Goal: Information Seeking & Learning: Check status

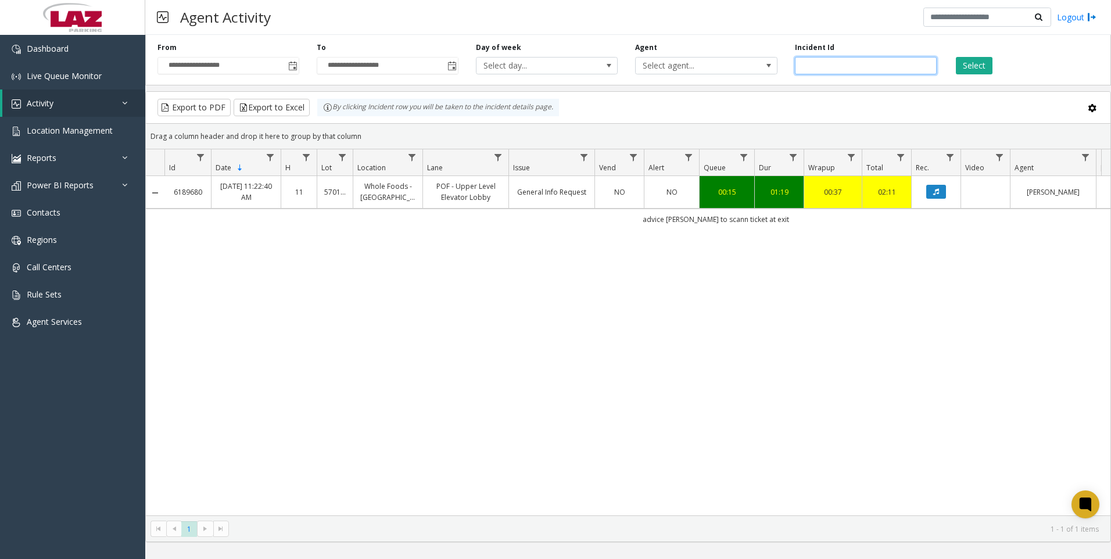
click at [858, 58] on input "*******" at bounding box center [866, 65] width 142 height 17
paste input "number"
click at [967, 61] on button "Select" at bounding box center [974, 65] width 37 height 17
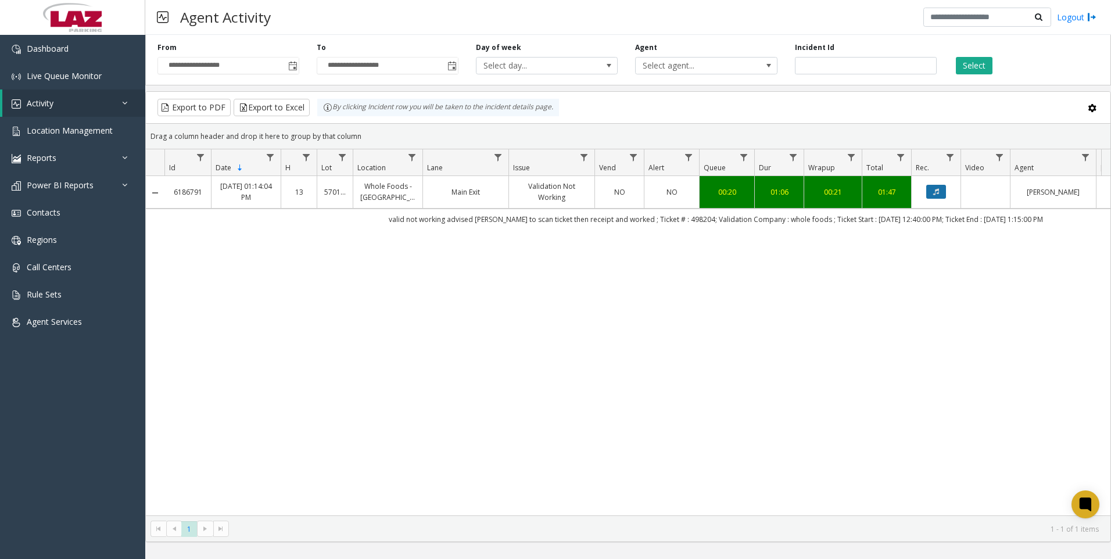
click at [929, 194] on button "Data table" at bounding box center [936, 192] width 20 height 14
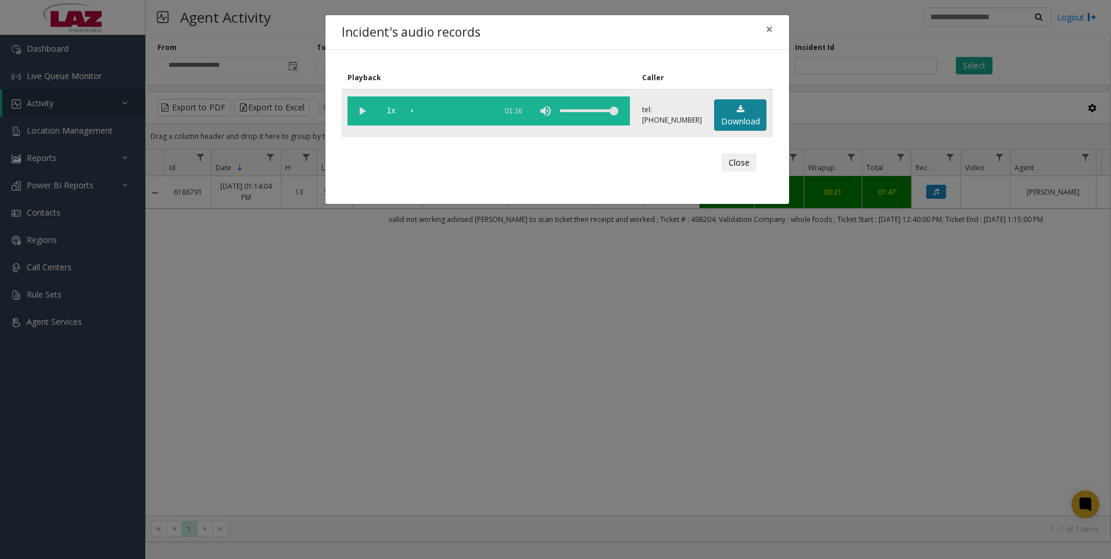
click at [728, 116] on link "Download" at bounding box center [740, 115] width 52 height 32
click at [976, 429] on div "Incident's audio records × Playback Caller 1x 01:16 tel:[PHONE_NUMBER] Download…" at bounding box center [555, 279] width 1111 height 559
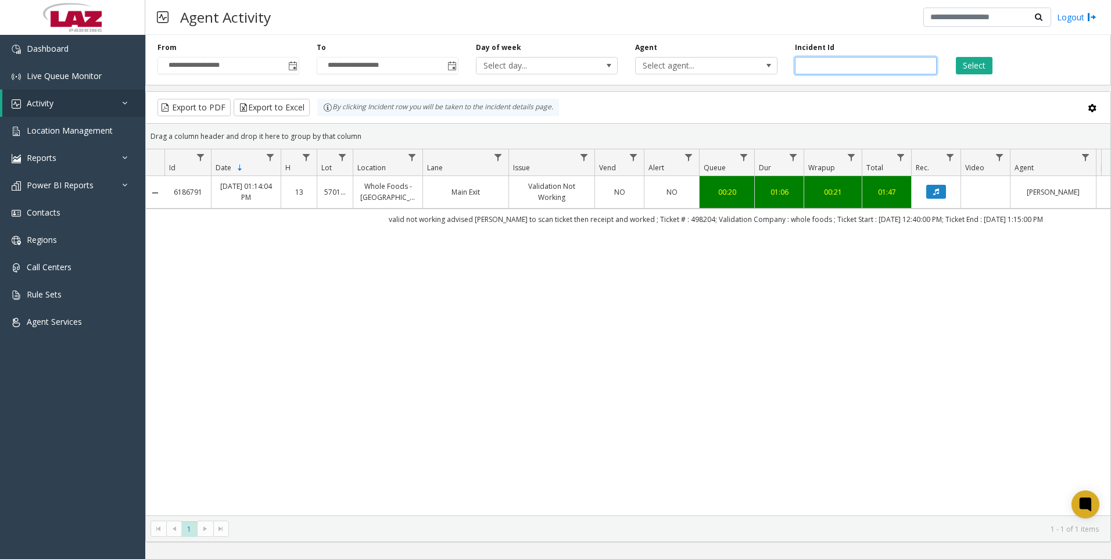
click at [842, 70] on input "*******" at bounding box center [866, 65] width 142 height 17
click at [841, 69] on input "*******" at bounding box center [866, 65] width 142 height 17
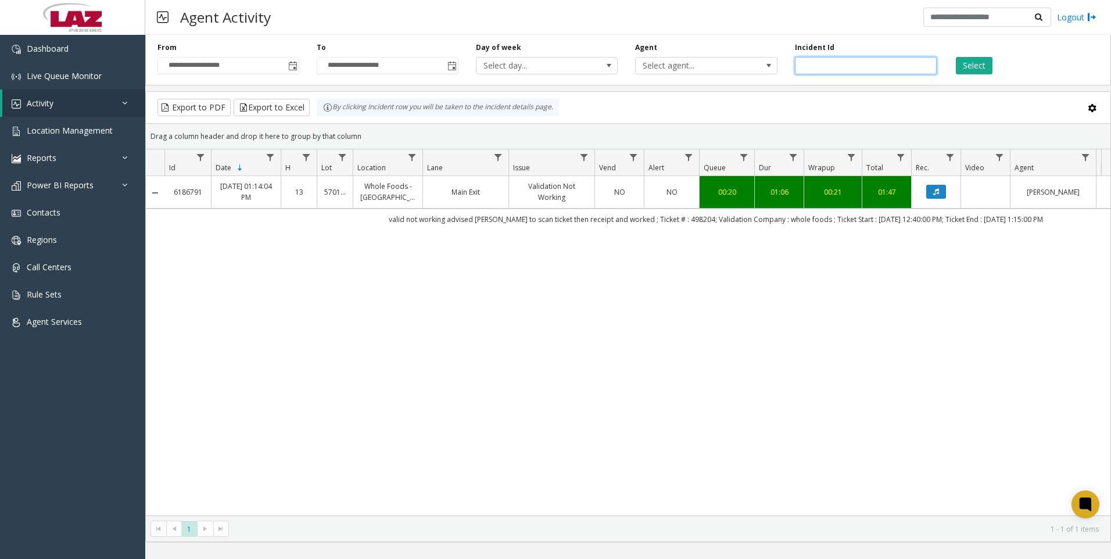
paste input "number"
click at [977, 70] on button "Select" at bounding box center [974, 65] width 37 height 17
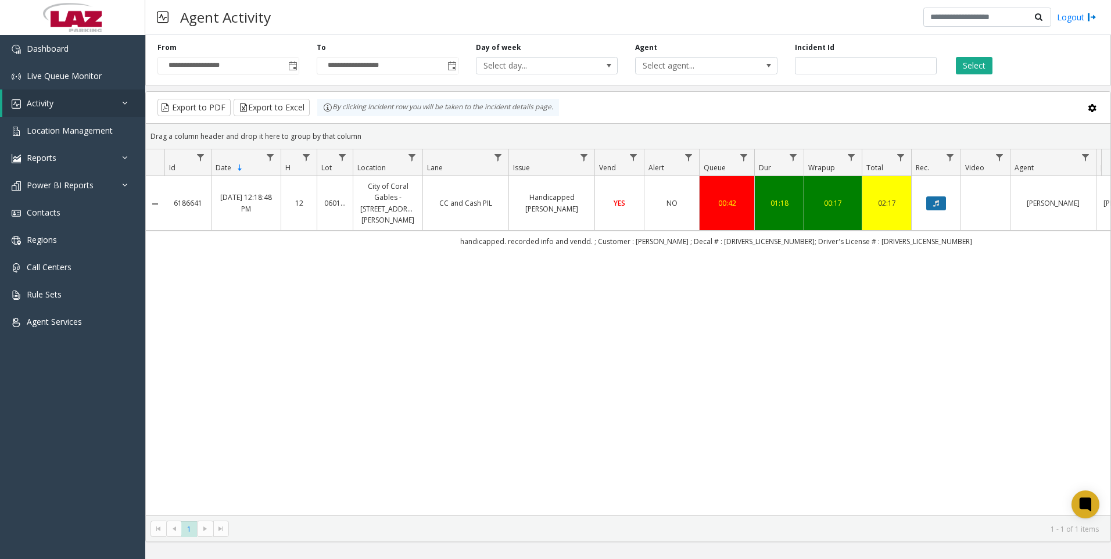
click at [937, 201] on icon "Data table" at bounding box center [936, 203] width 6 height 7
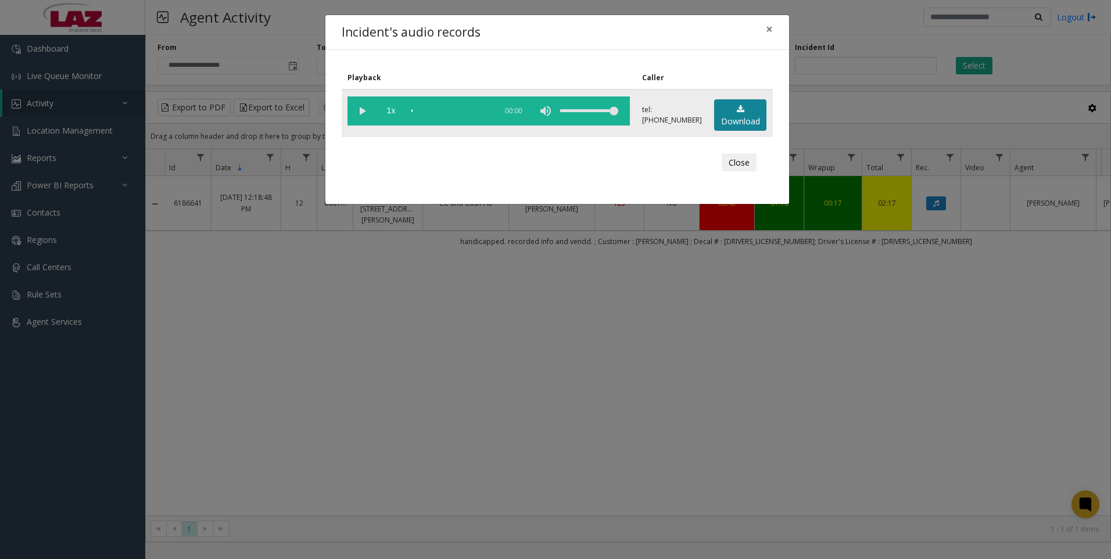
click at [732, 108] on link "Download" at bounding box center [740, 115] width 52 height 32
click at [948, 433] on div "Incident's audio records × Playback Caller 1x 01:26 tel:[PHONE_NUMBER] Download…" at bounding box center [555, 279] width 1111 height 559
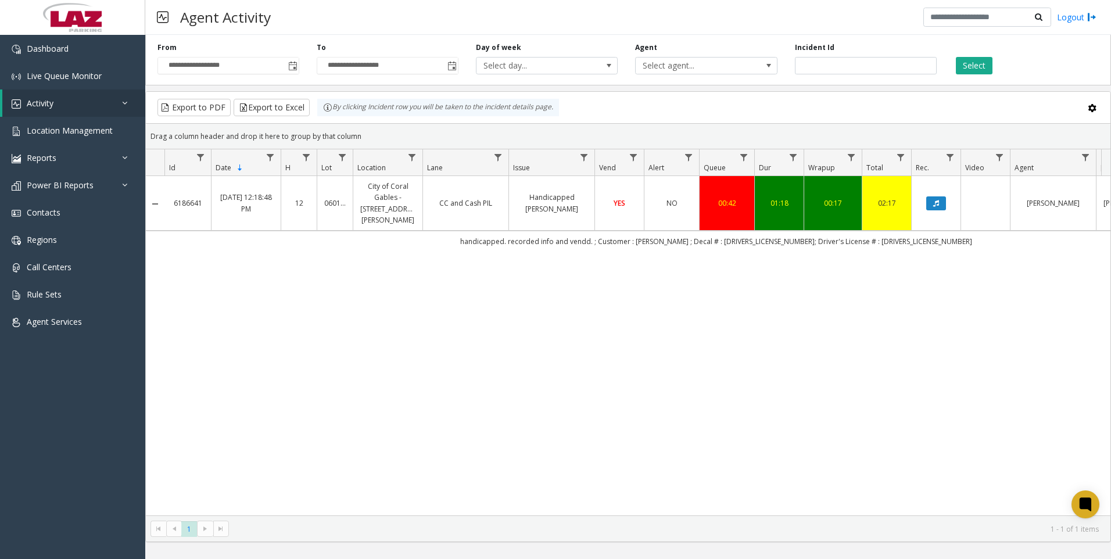
click at [979, 352] on div "6186641 [DATE] 12:18:48 PM 12 060134 City of [GEOGRAPHIC_DATA] - [STREET_ADDRES…" at bounding box center [628, 345] width 965 height 339
click at [826, 52] on label "Incident Id" at bounding box center [815, 47] width 40 height 10
click at [828, 62] on input "*******" at bounding box center [866, 65] width 142 height 17
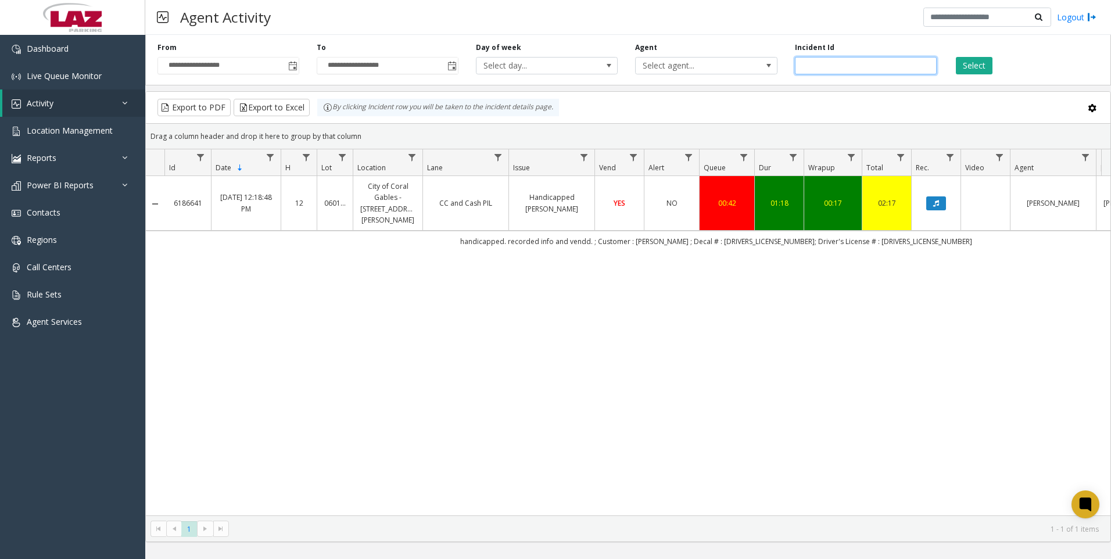
paste input "number"
click at [961, 69] on button "Select" at bounding box center [974, 65] width 37 height 17
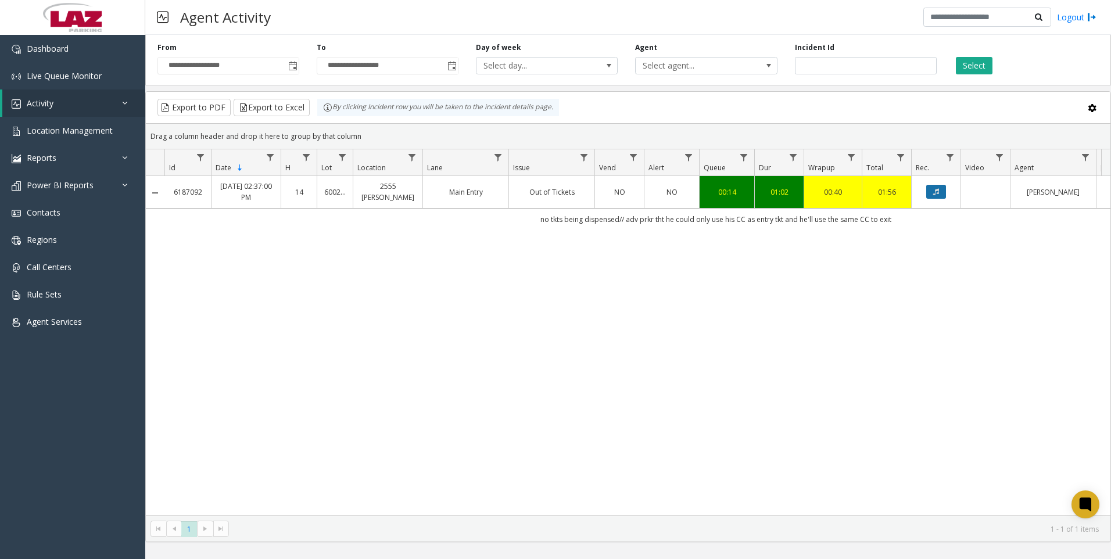
click at [939, 191] on icon "Data table" at bounding box center [936, 191] width 6 height 7
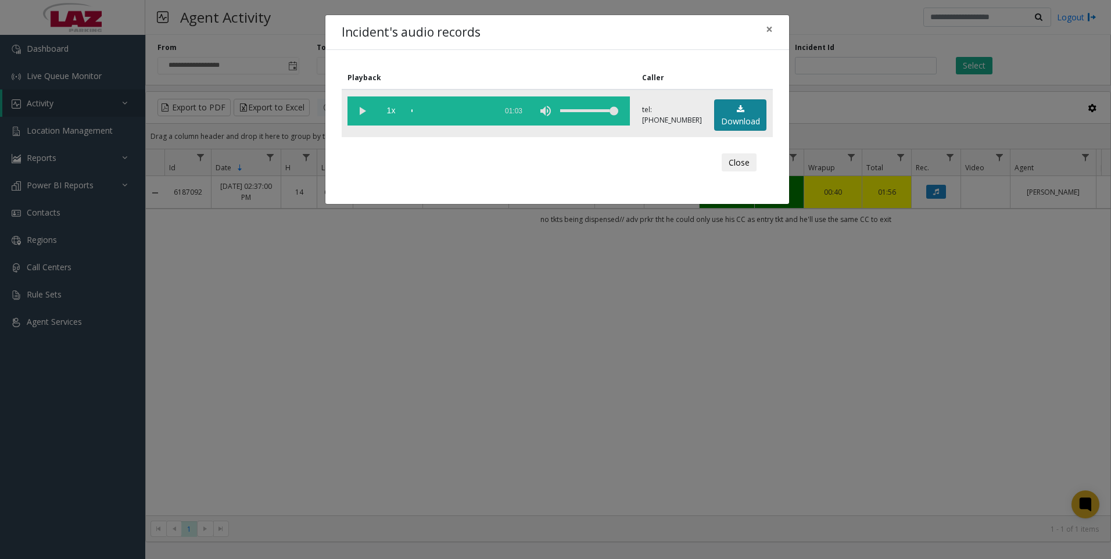
click at [733, 120] on link "Download" at bounding box center [740, 115] width 52 height 32
click at [958, 321] on div "Incident's audio records × Playback Caller 1x 01:03 tel:[PHONE_NUMBER] Download…" at bounding box center [555, 279] width 1111 height 559
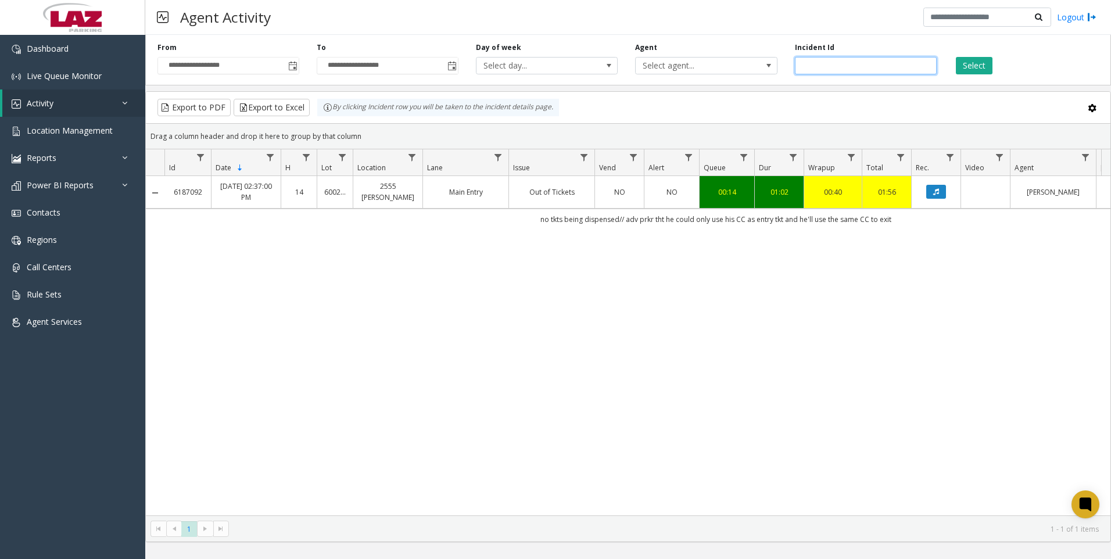
click at [854, 71] on input "*******" at bounding box center [866, 65] width 142 height 17
paste input "number"
type input "*******"
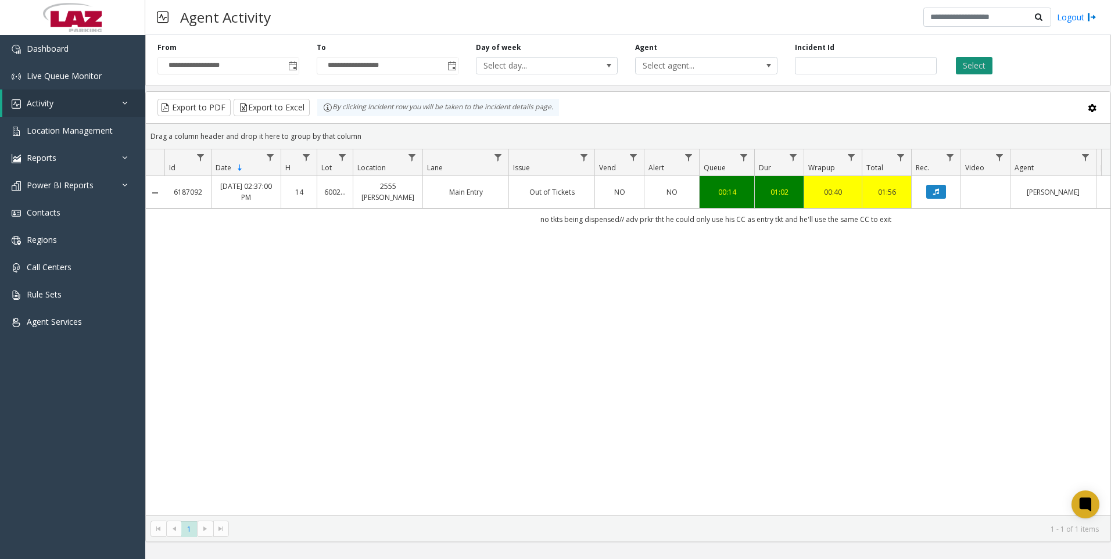
click at [967, 68] on button "Select" at bounding box center [974, 65] width 37 height 17
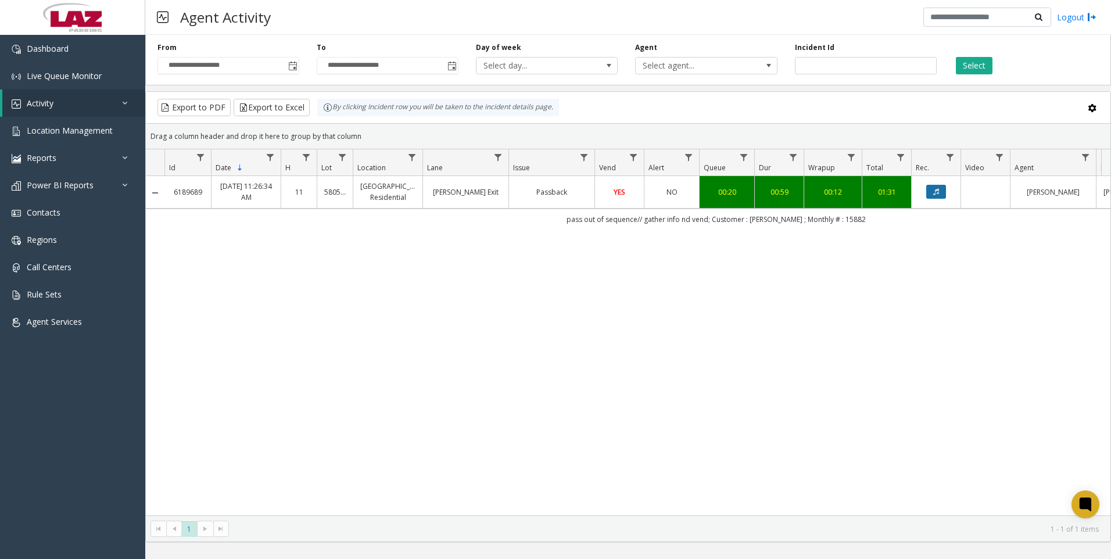
click at [937, 185] on button "Data table" at bounding box center [936, 192] width 20 height 14
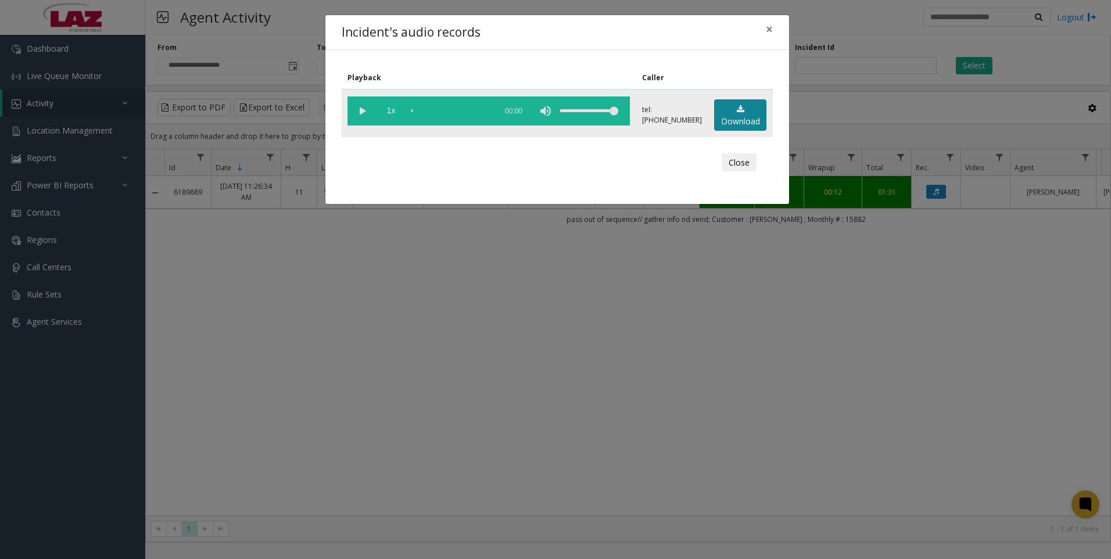
click at [731, 120] on link "Download" at bounding box center [740, 115] width 52 height 32
click at [1087, 400] on div "Incident's audio records × Playback Caller 1x 01:11 tel:[PHONE_NUMBER] Download…" at bounding box center [555, 279] width 1111 height 559
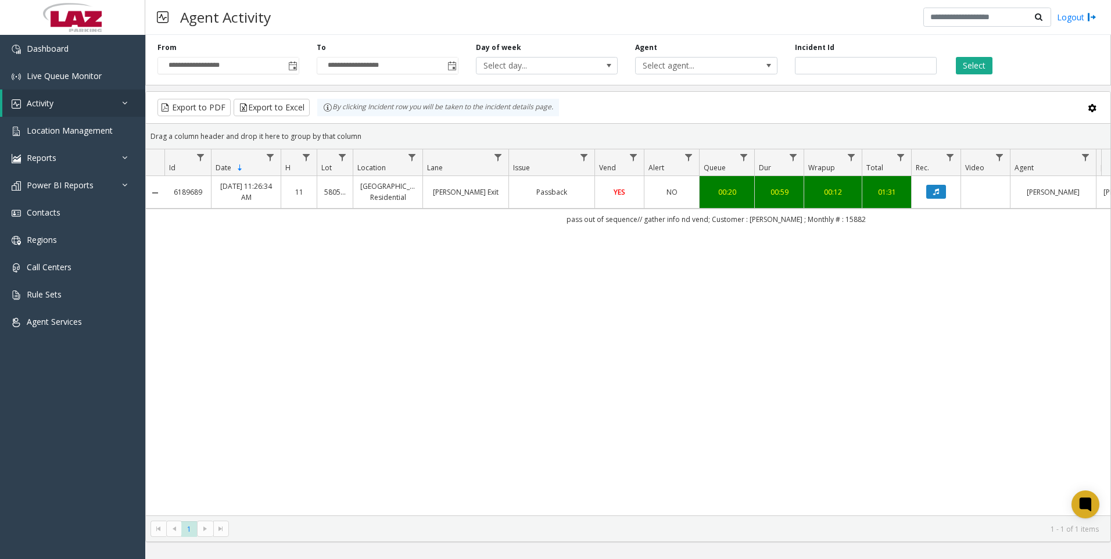
drag, startPoint x: 996, startPoint y: 342, endPoint x: 964, endPoint y: 335, distance: 33.3
click at [996, 342] on div "6189689 [DATE] 11:26:34 AM 11 580519 [GEOGRAPHIC_DATA] Residential [PERSON_NAME…" at bounding box center [628, 345] width 965 height 339
drag, startPoint x: 840, startPoint y: 66, endPoint x: 739, endPoint y: 90, distance: 103.3
click at [739, 90] on div "**********" at bounding box center [628, 286] width 966 height 512
click at [289, 67] on span "Toggle popup" at bounding box center [292, 66] width 9 height 9
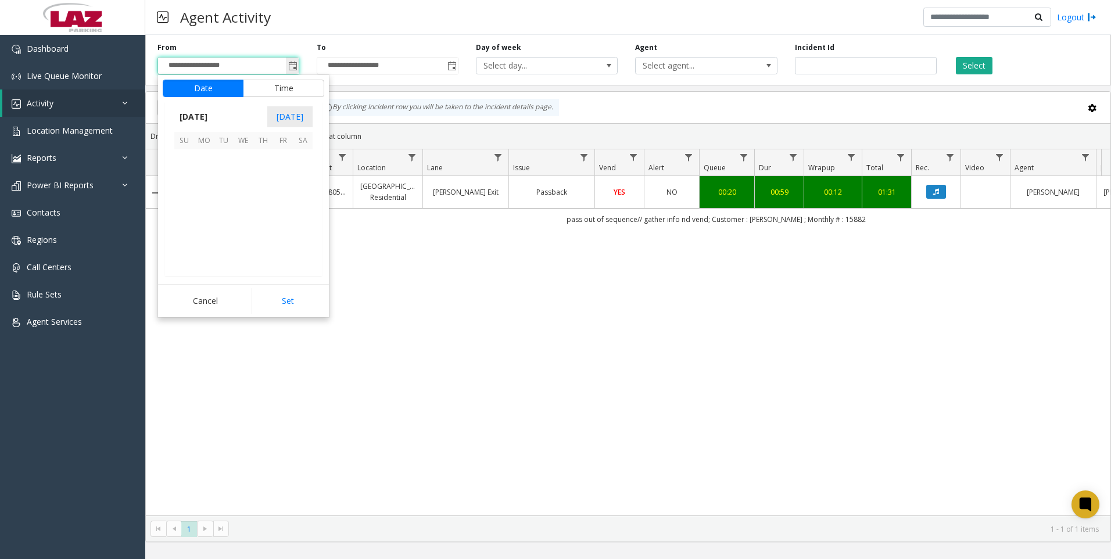
scroll to position [208719, 0]
click at [246, 156] on span "1" at bounding box center [244, 159] width 20 height 20
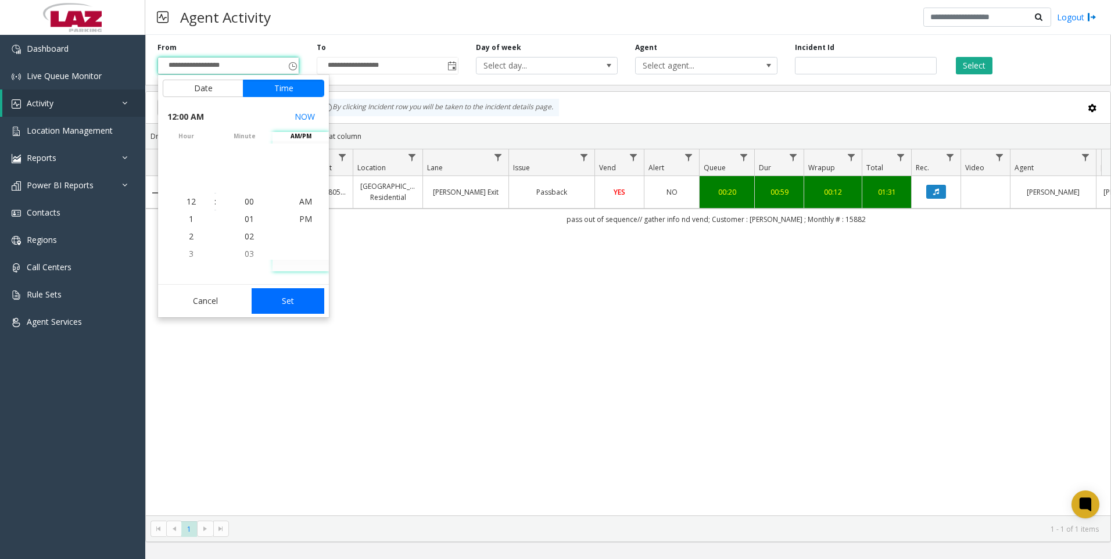
click at [282, 298] on button "Set" at bounding box center [288, 301] width 73 height 26
type input "**********"
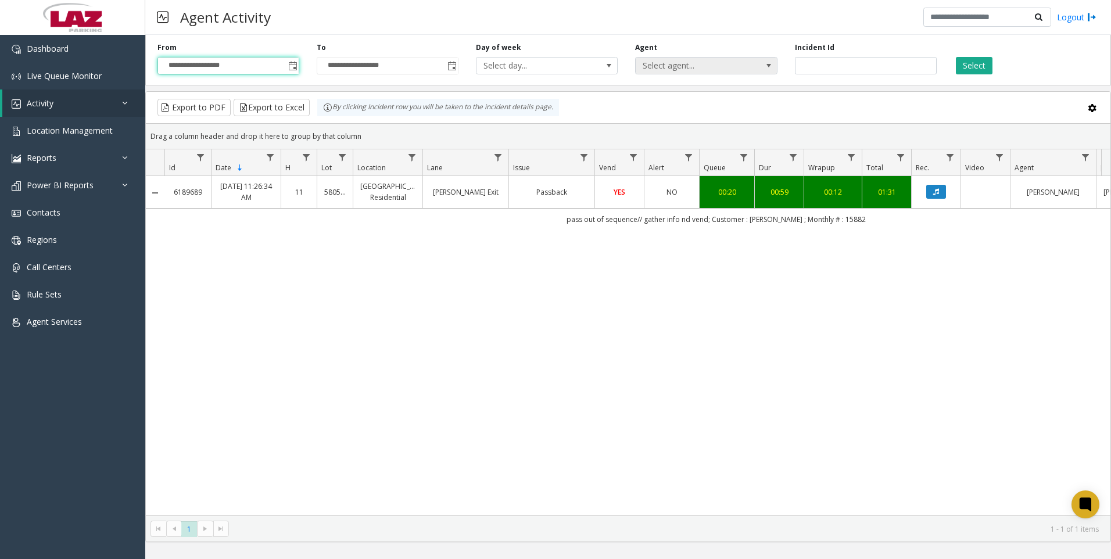
click at [669, 66] on span "Select agent..." at bounding box center [692, 66] width 113 height 16
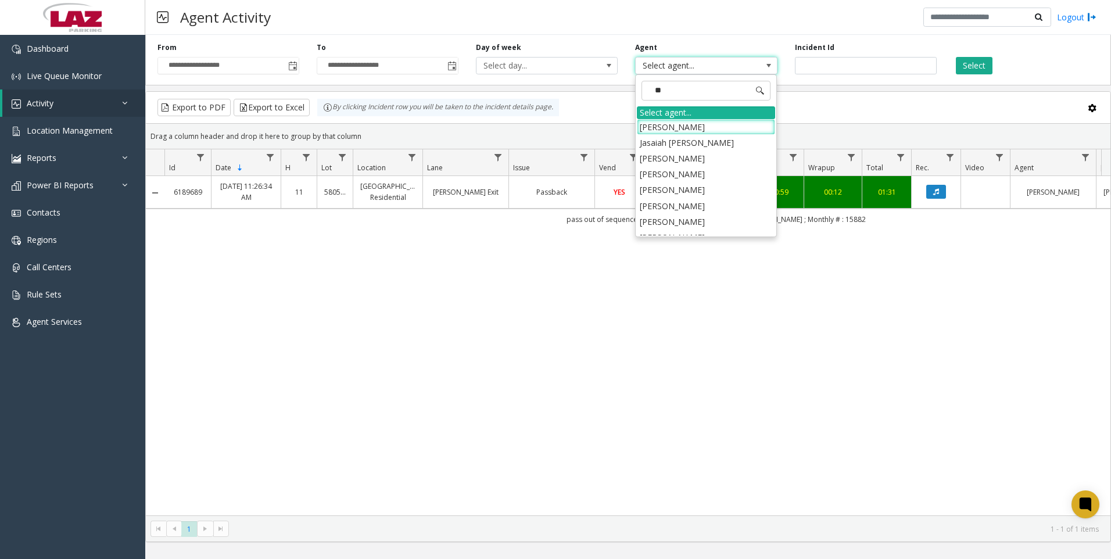
type input "***"
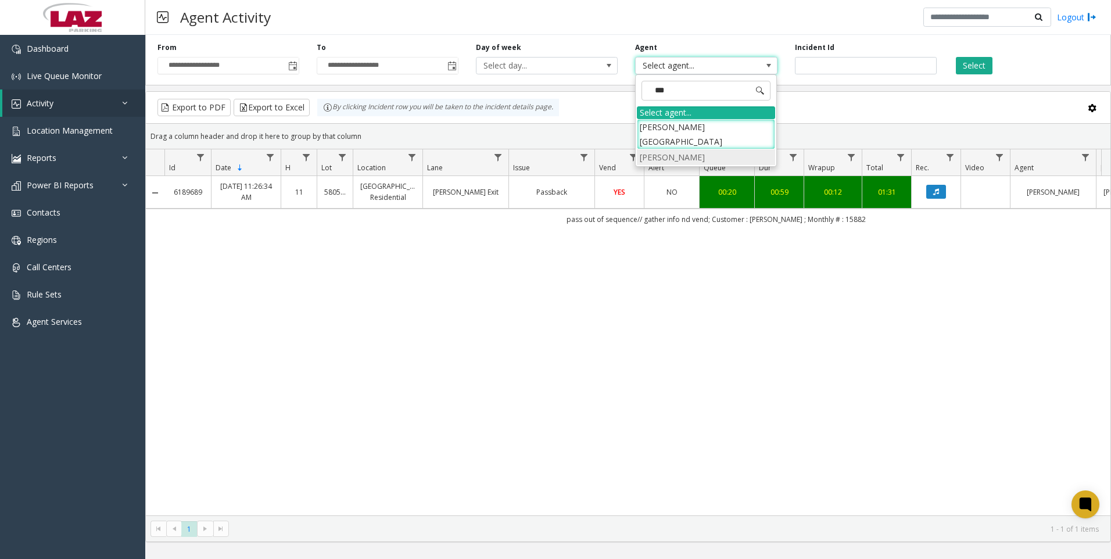
click at [676, 149] on li "[PERSON_NAME]" at bounding box center [706, 157] width 138 height 16
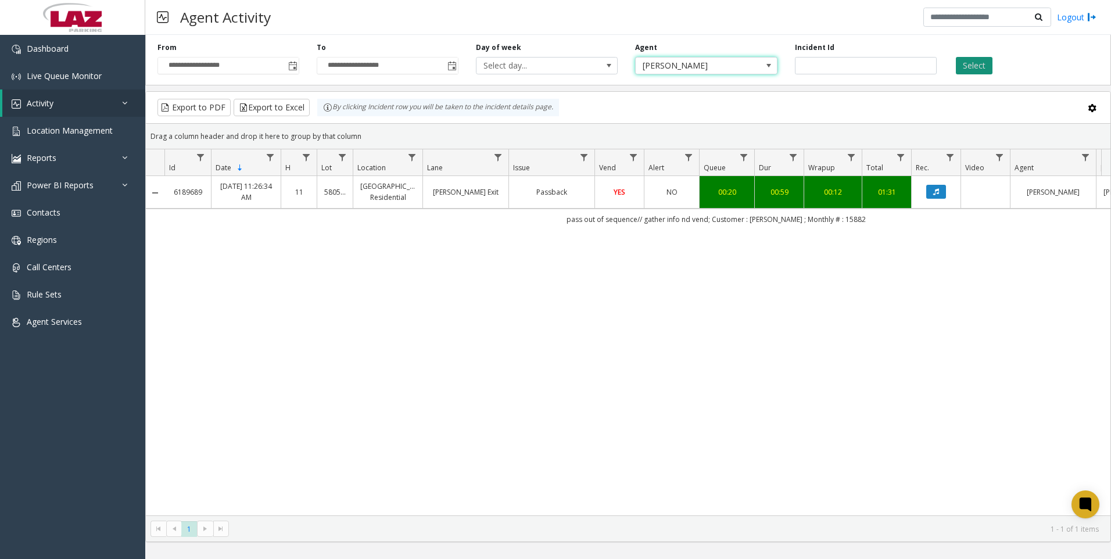
click at [971, 60] on button "Select" at bounding box center [974, 65] width 37 height 17
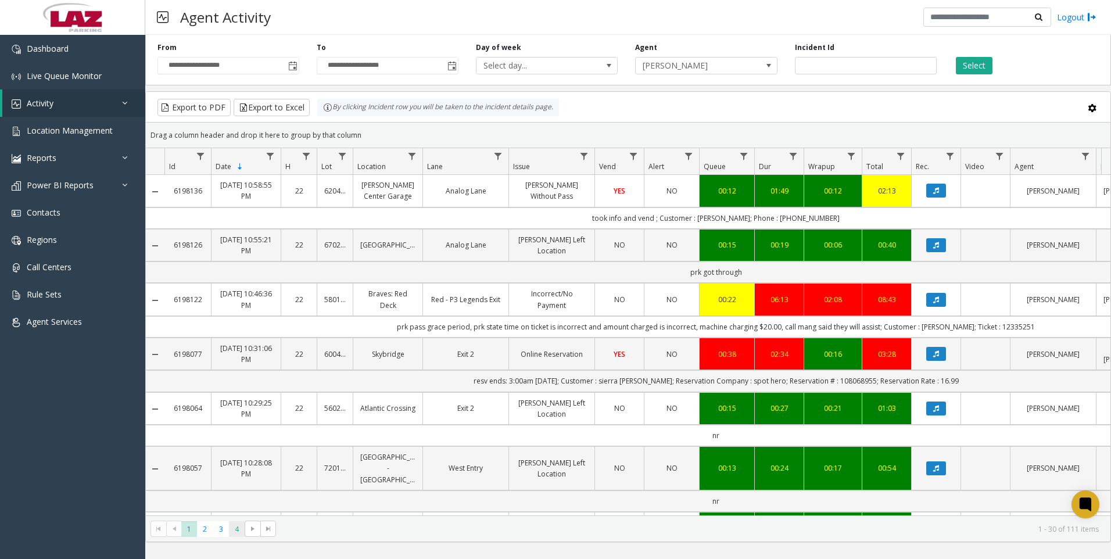
click at [239, 528] on span "4" at bounding box center [237, 529] width 16 height 16
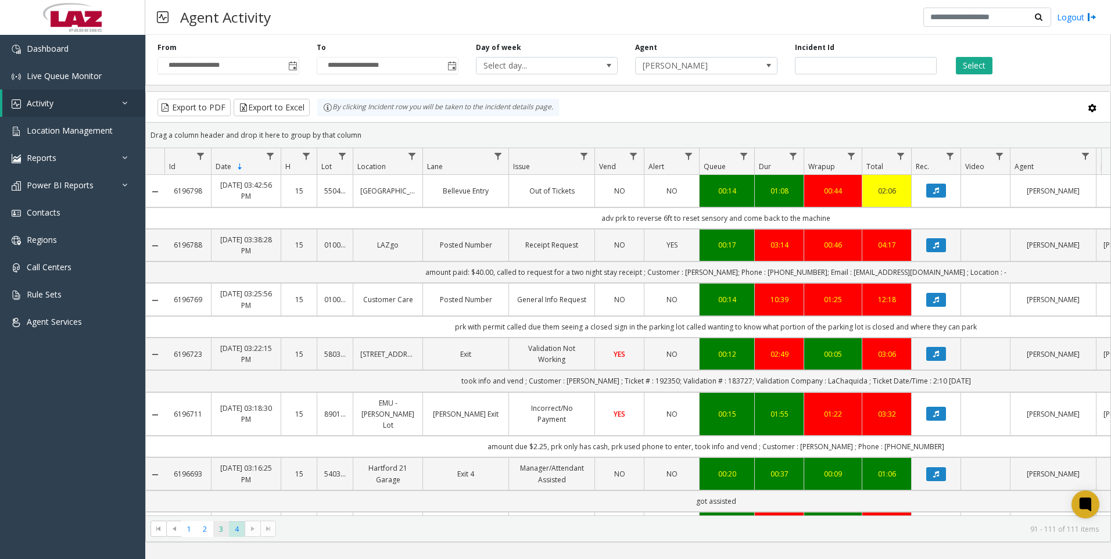
click at [220, 527] on span "3" at bounding box center [221, 529] width 16 height 16
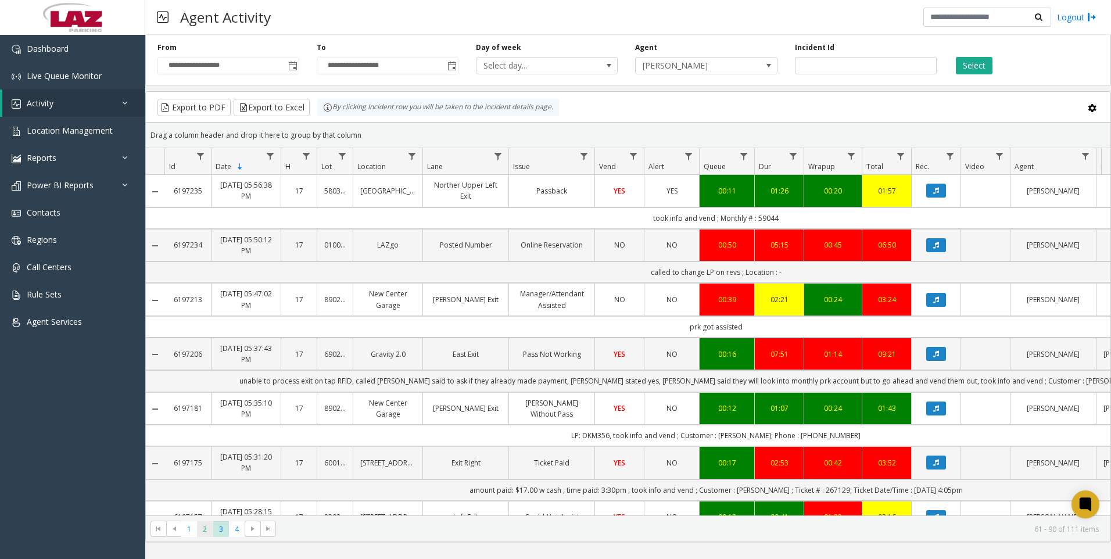
click at [203, 524] on span "2" at bounding box center [205, 529] width 16 height 16
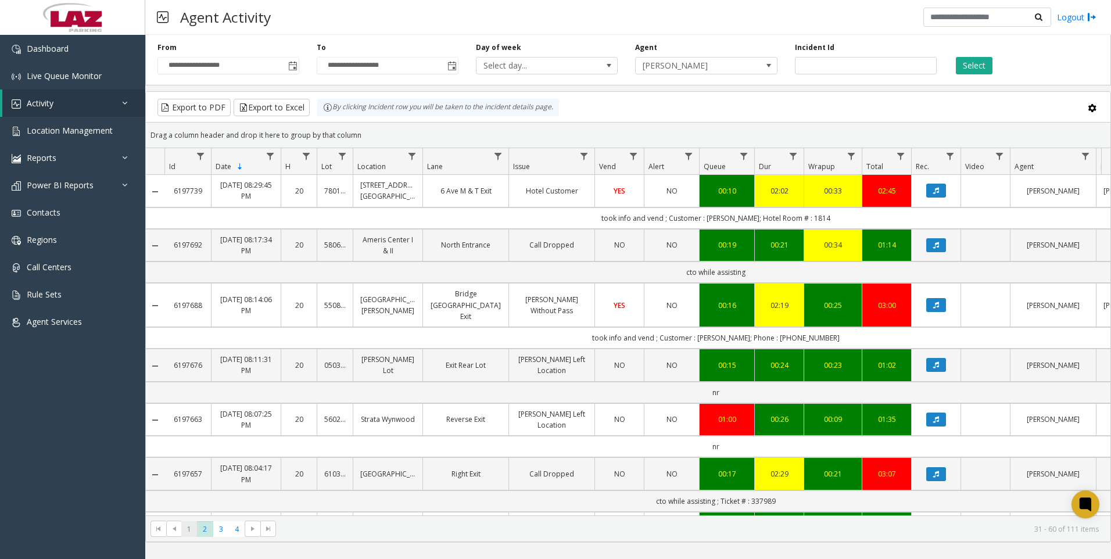
click at [191, 525] on span "1" at bounding box center [189, 529] width 16 height 16
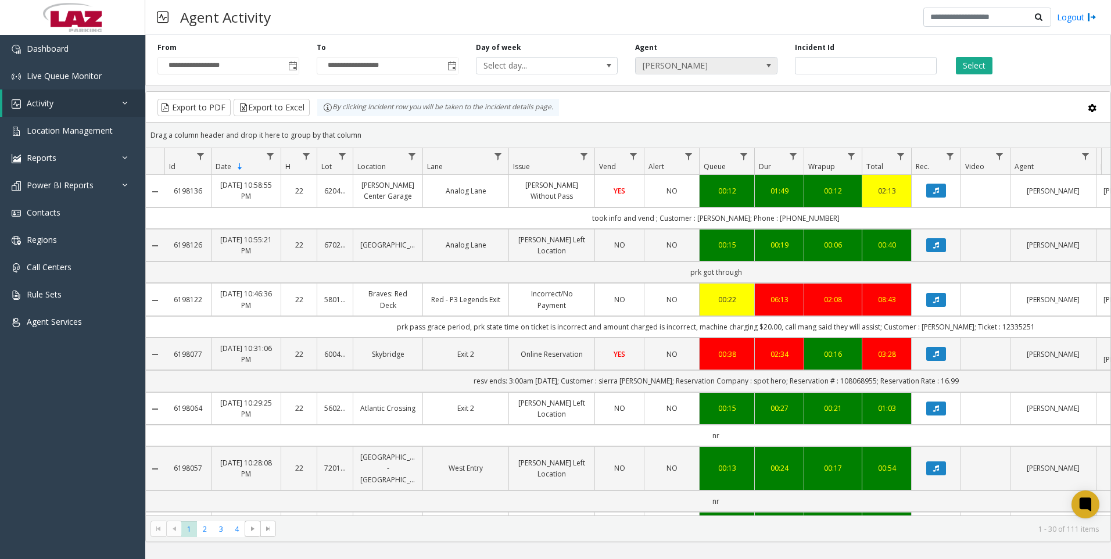
click at [757, 60] on span "[PERSON_NAME]" at bounding box center [706, 65] width 142 height 17
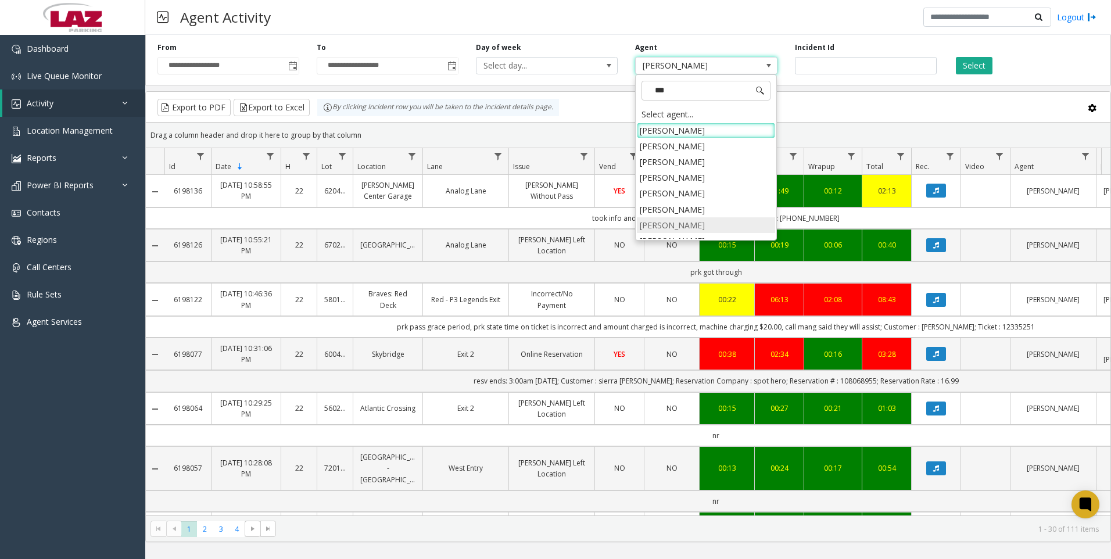
type input "****"
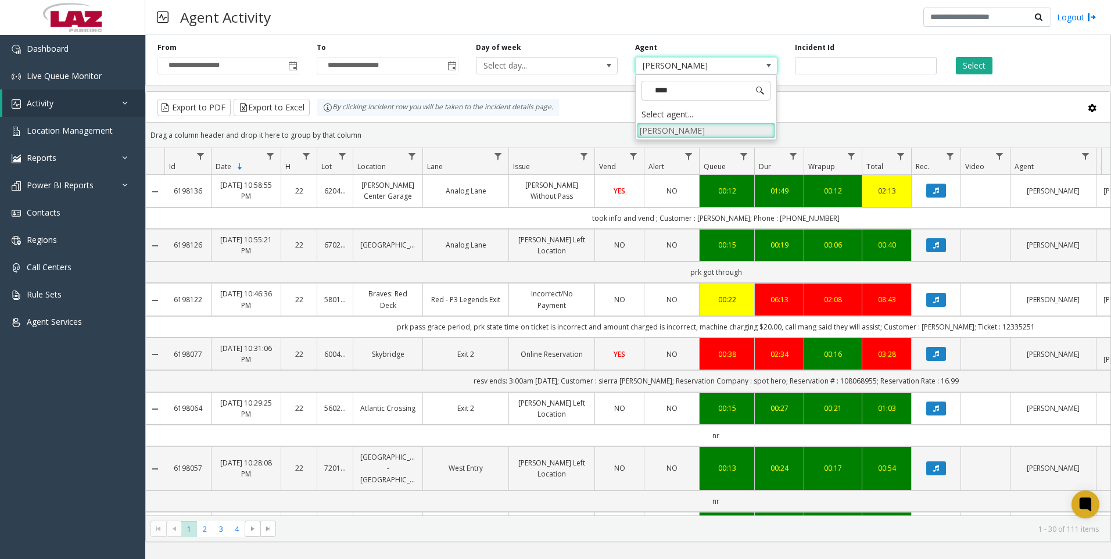
click at [747, 128] on li "[PERSON_NAME]" at bounding box center [706, 131] width 138 height 16
click at [965, 61] on button "Select" at bounding box center [974, 65] width 37 height 17
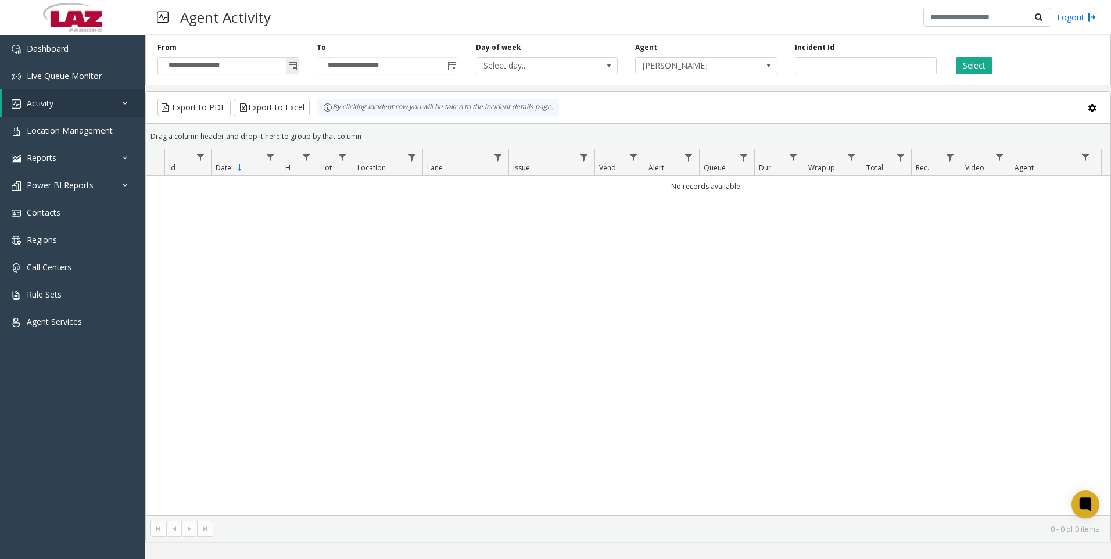
click at [291, 69] on span "Toggle popup" at bounding box center [292, 66] width 9 height 9
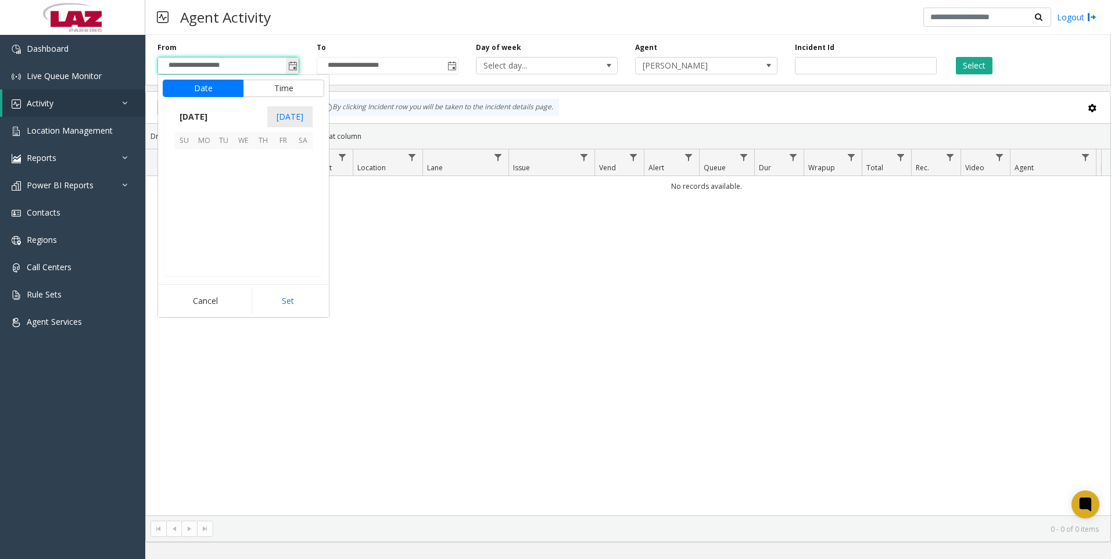
scroll to position [208719, 0]
click at [202, 114] on span "[DATE]" at bounding box center [193, 116] width 38 height 17
click at [188, 191] on span "Sep" at bounding box center [188, 197] width 28 height 28
click at [219, 241] on span "30" at bounding box center [224, 238] width 20 height 20
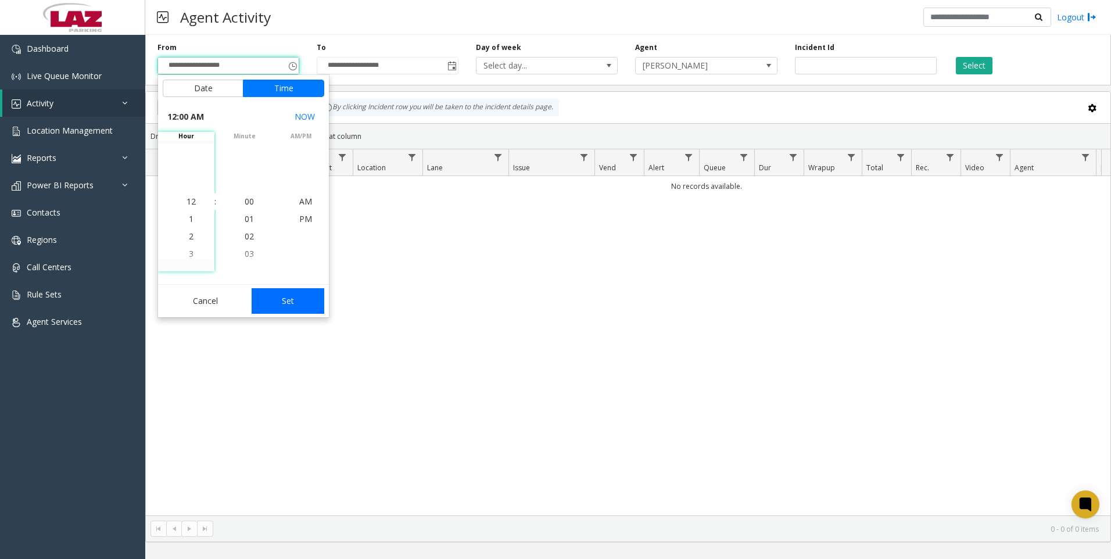
click at [266, 293] on button "Set" at bounding box center [288, 301] width 73 height 26
type input "**********"
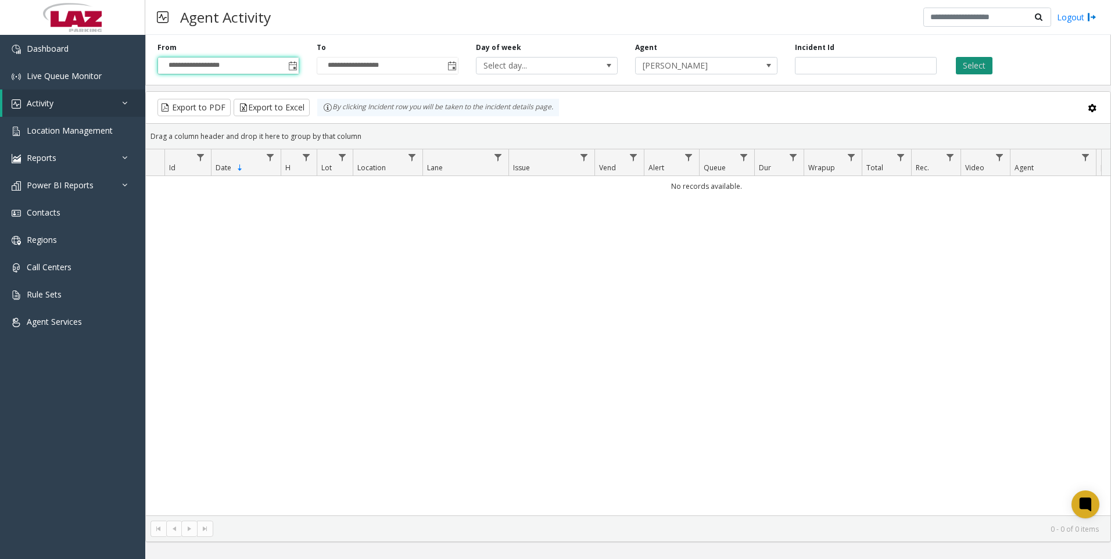
click at [964, 70] on button "Select" at bounding box center [974, 65] width 37 height 17
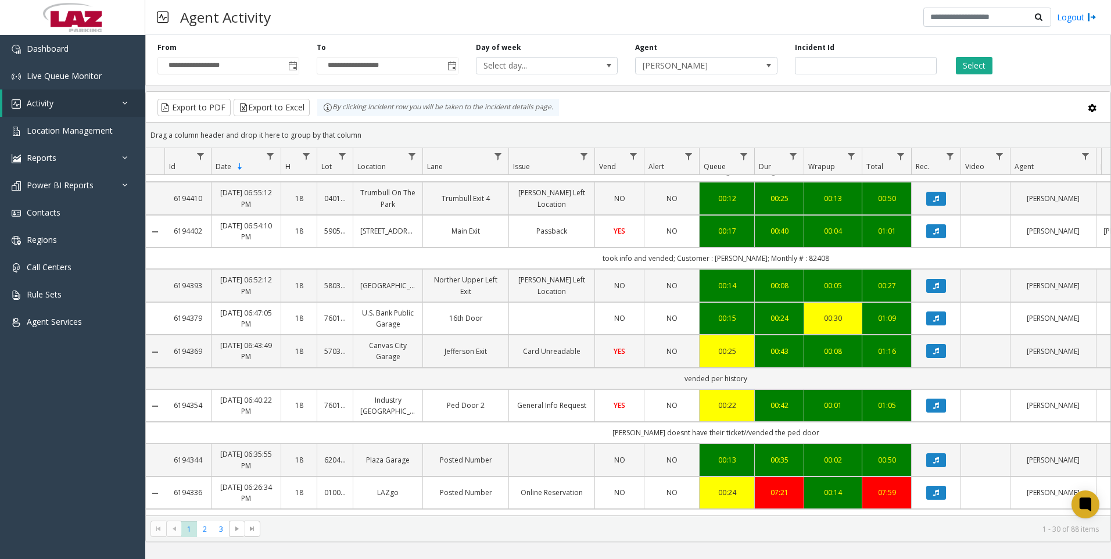
scroll to position [872, 0]
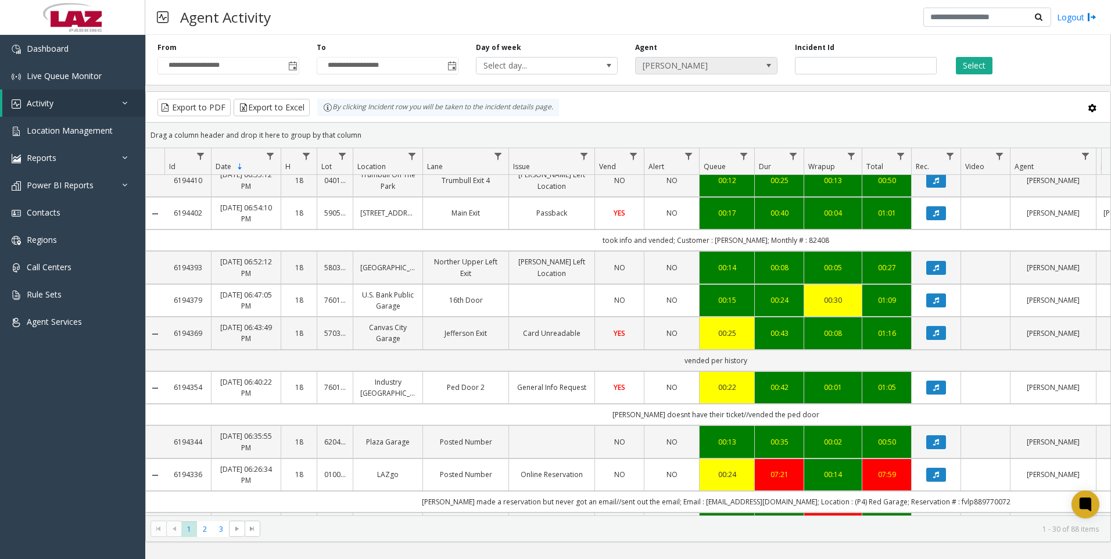
click at [671, 61] on span "[PERSON_NAME]" at bounding box center [692, 66] width 113 height 16
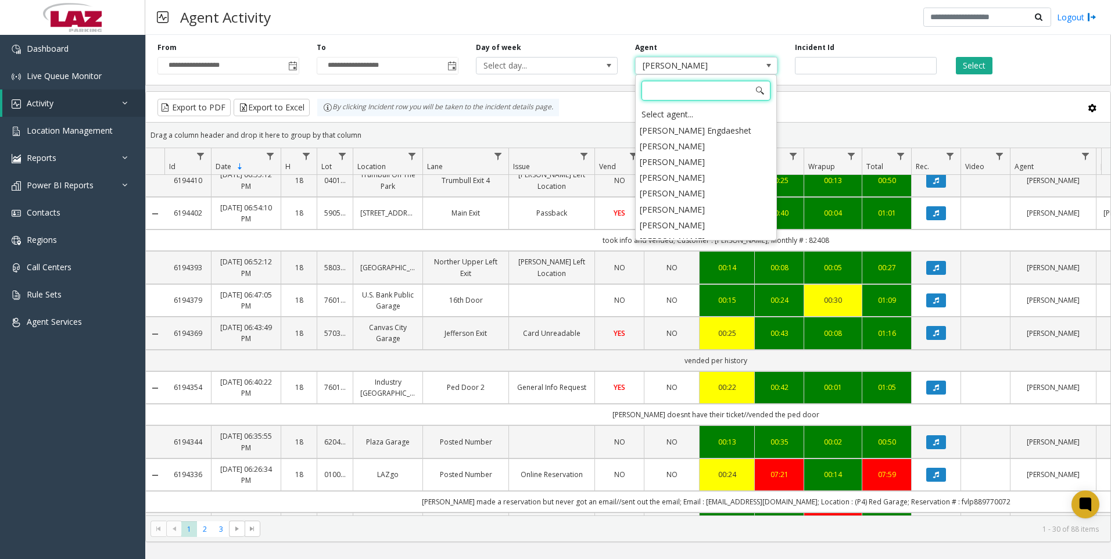
scroll to position [6111, 0]
click at [705, 187] on li "[PERSON_NAME]" at bounding box center [706, 195] width 138 height 16
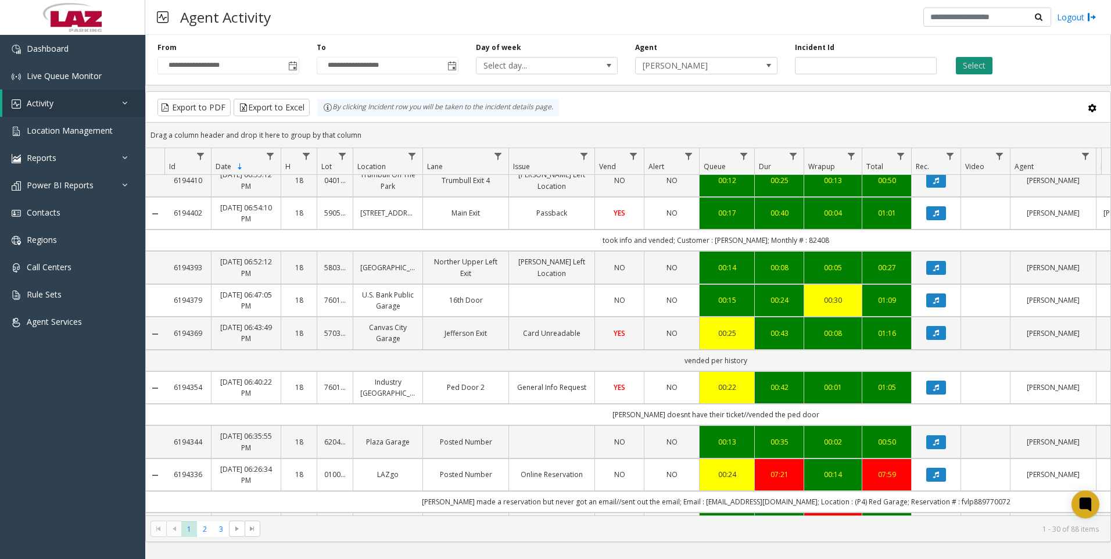
click at [971, 73] on button "Select" at bounding box center [974, 65] width 37 height 17
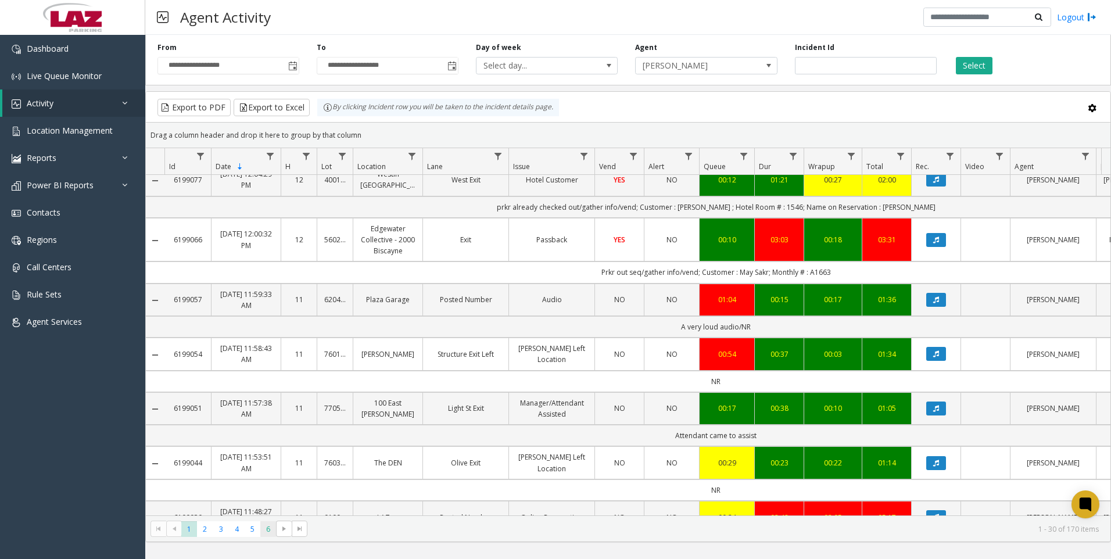
click at [275, 529] on span "6" at bounding box center [268, 529] width 16 height 16
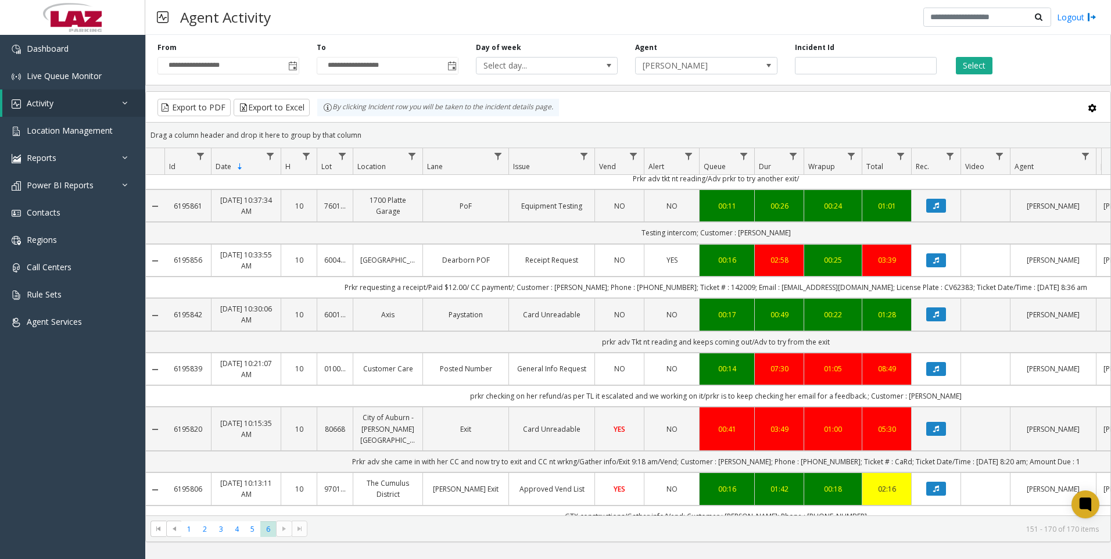
scroll to position [697, 0]
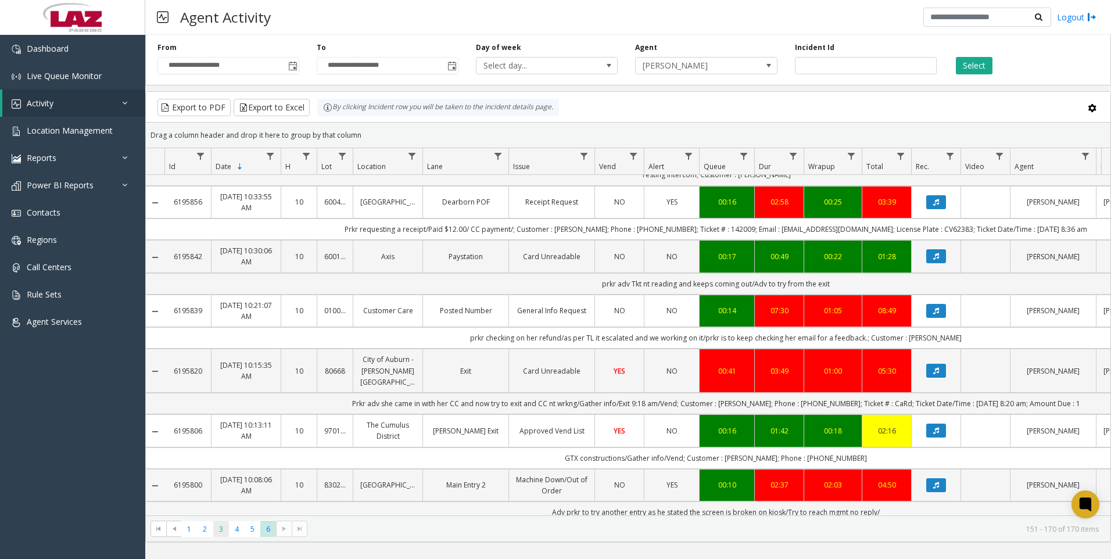
click at [228, 528] on span "3" at bounding box center [221, 529] width 16 height 16
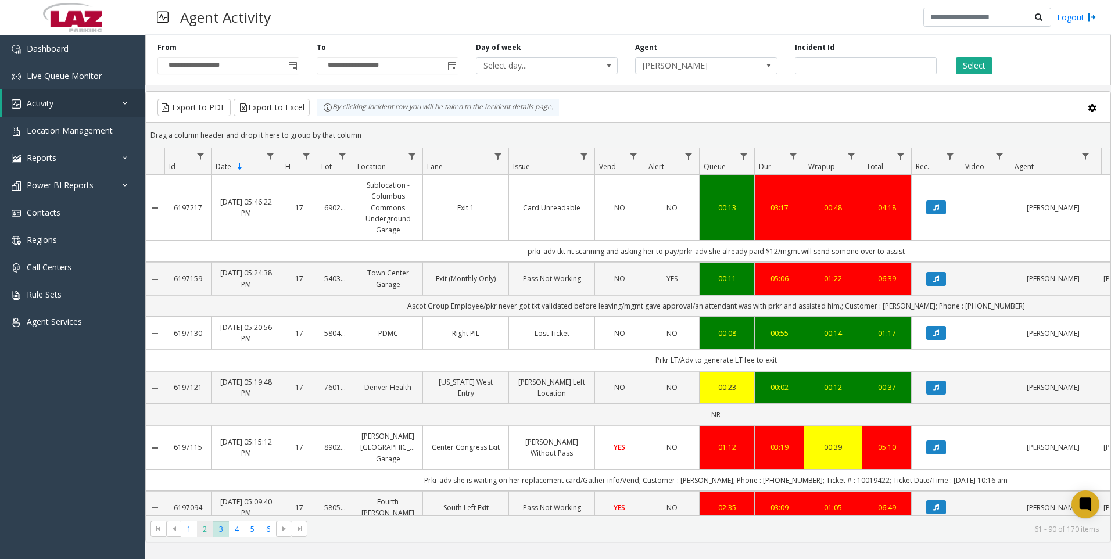
click at [209, 527] on span "2" at bounding box center [205, 529] width 16 height 16
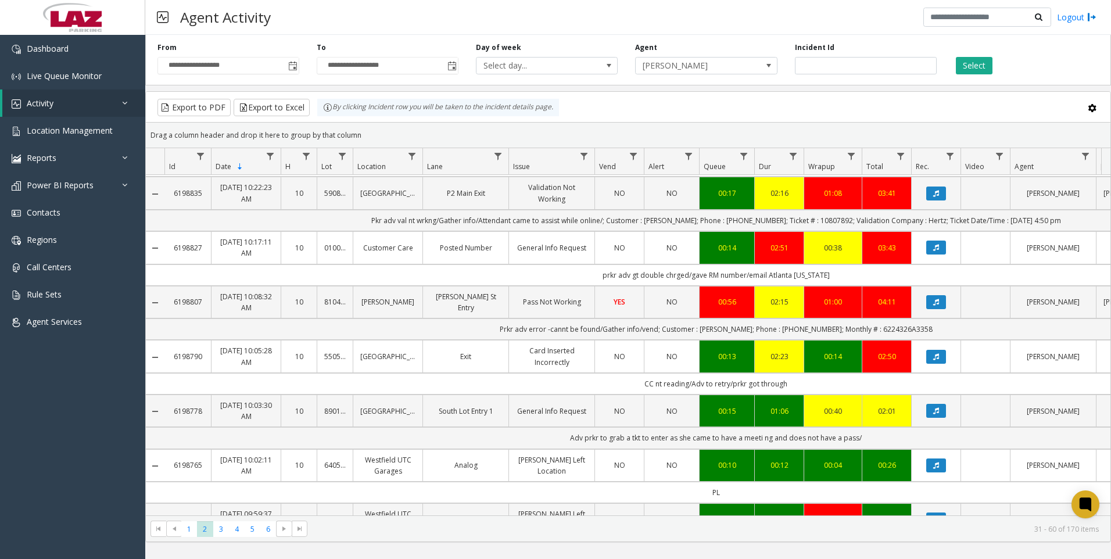
scroll to position [407, 0]
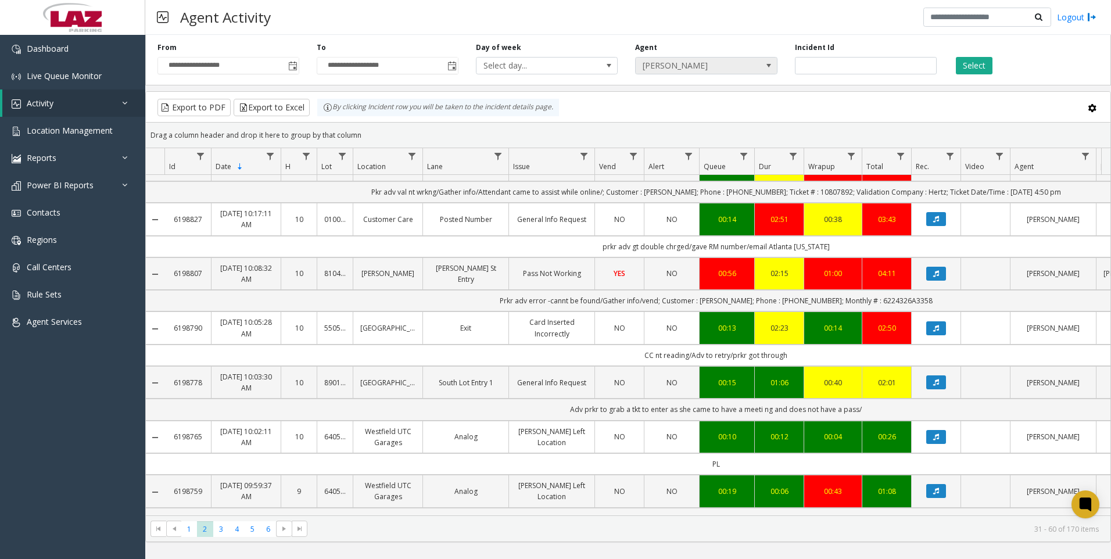
click at [706, 65] on span "[PERSON_NAME]" at bounding box center [692, 66] width 113 height 16
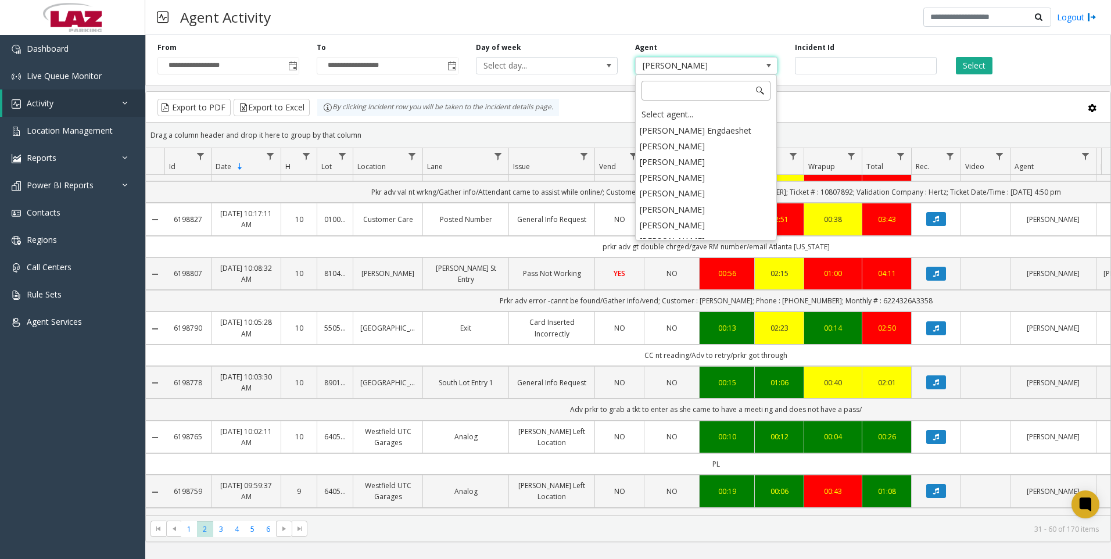
scroll to position [6017, 0]
click at [712, 187] on li "[PERSON_NAME]" at bounding box center [706, 195] width 138 height 16
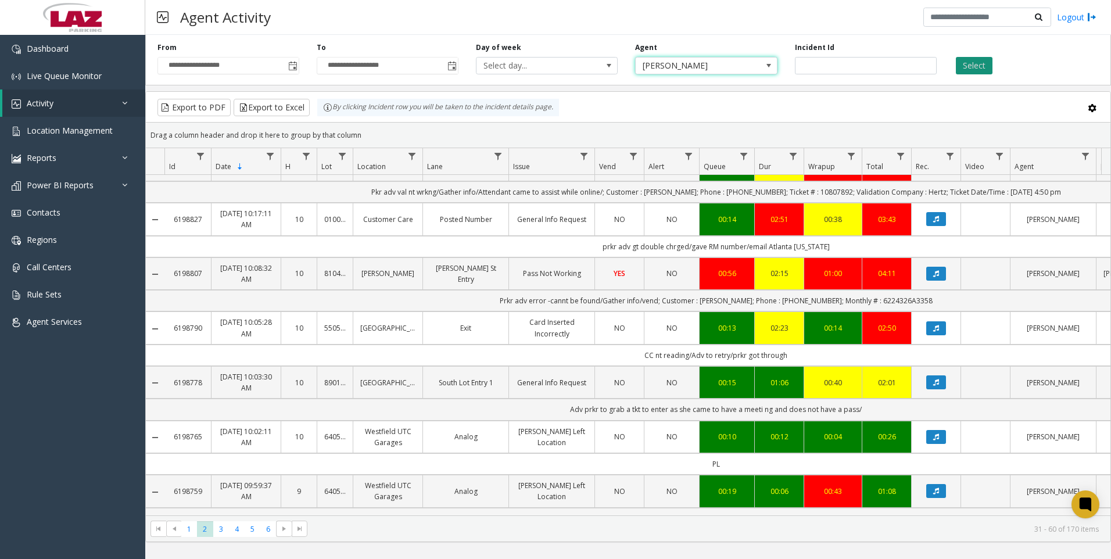
click at [968, 71] on button "Select" at bounding box center [974, 65] width 37 height 17
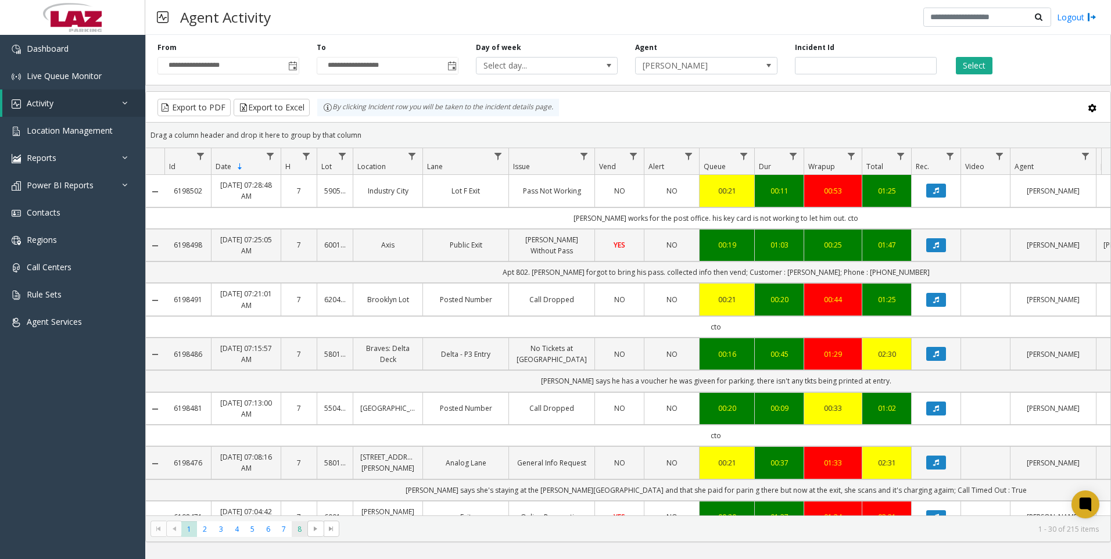
click at [299, 536] on span "8" at bounding box center [300, 529] width 16 height 16
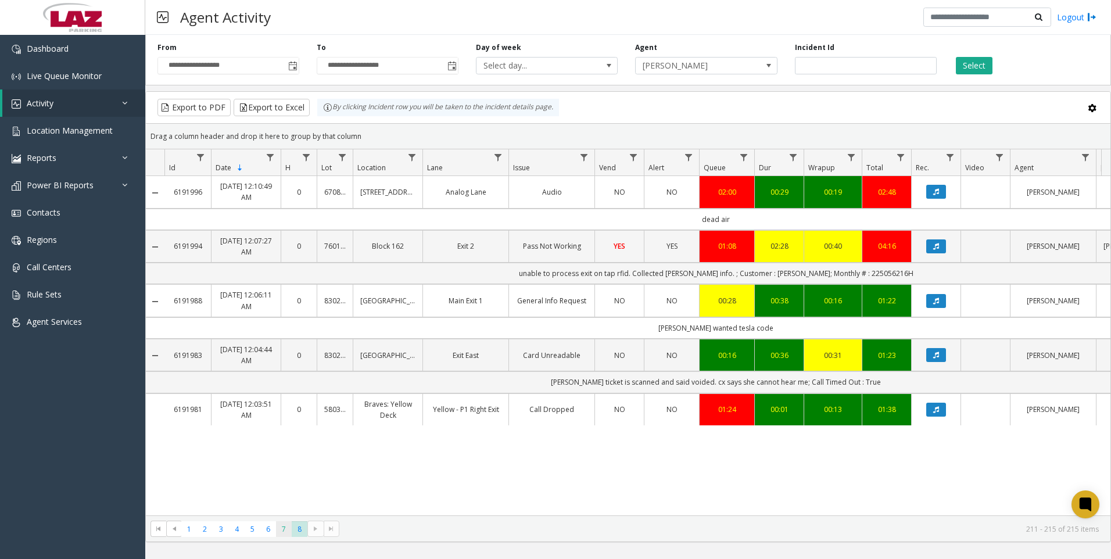
click at [282, 529] on span "7" at bounding box center [284, 529] width 16 height 16
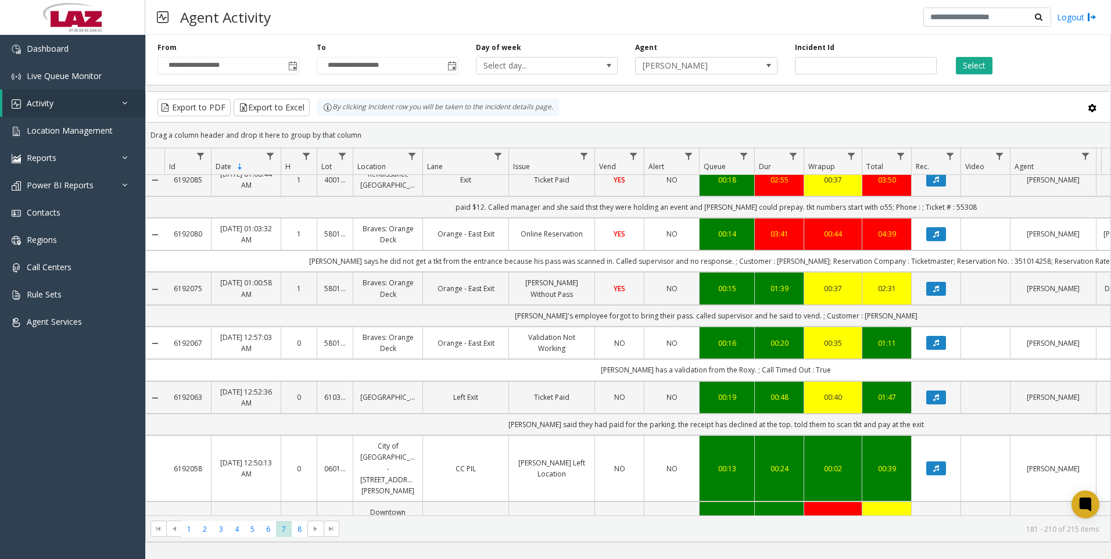
scroll to position [581, 0]
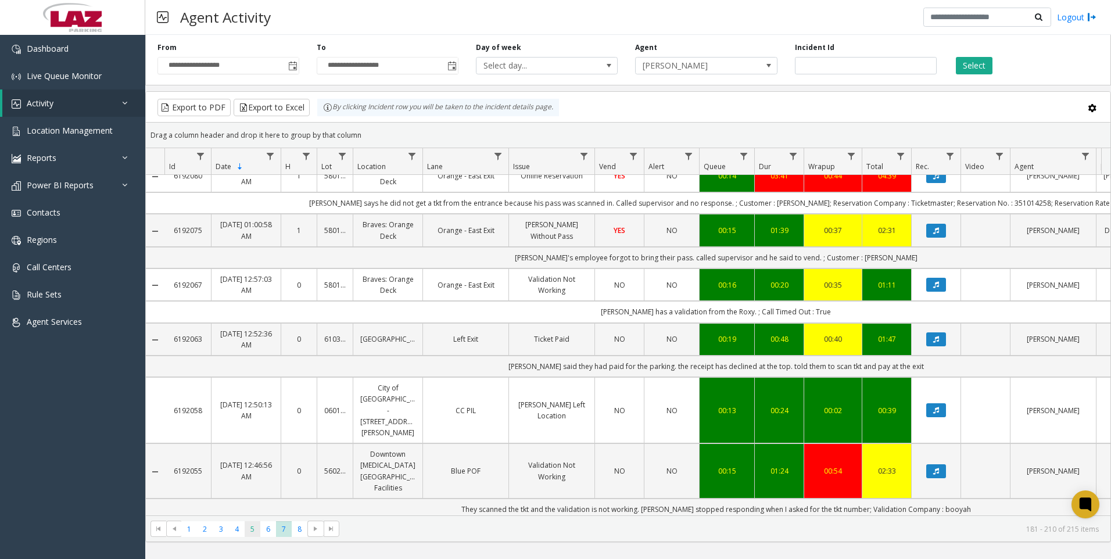
click at [257, 534] on span "5" at bounding box center [253, 529] width 16 height 16
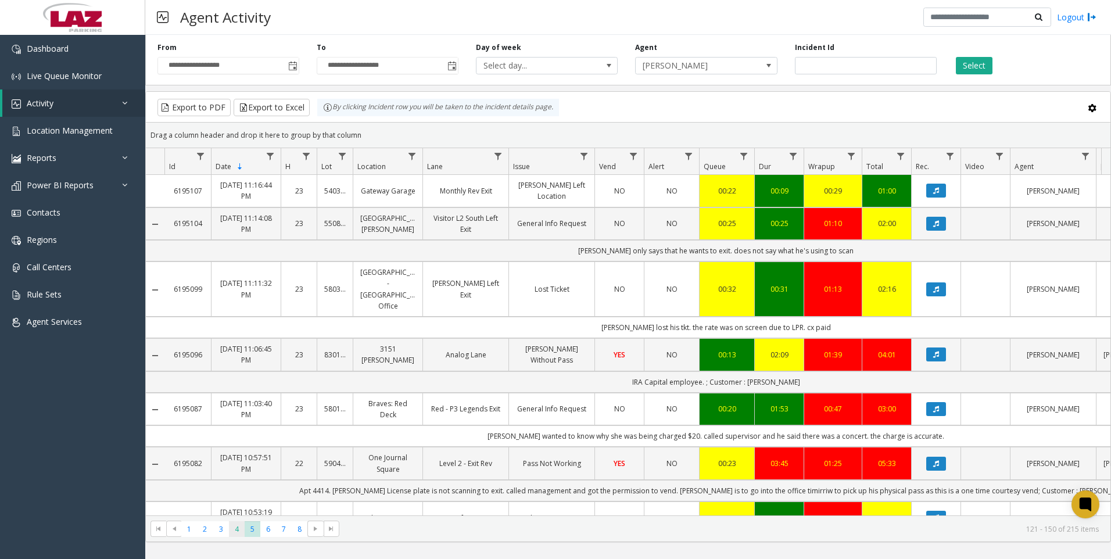
click at [232, 531] on span "4" at bounding box center [237, 529] width 16 height 16
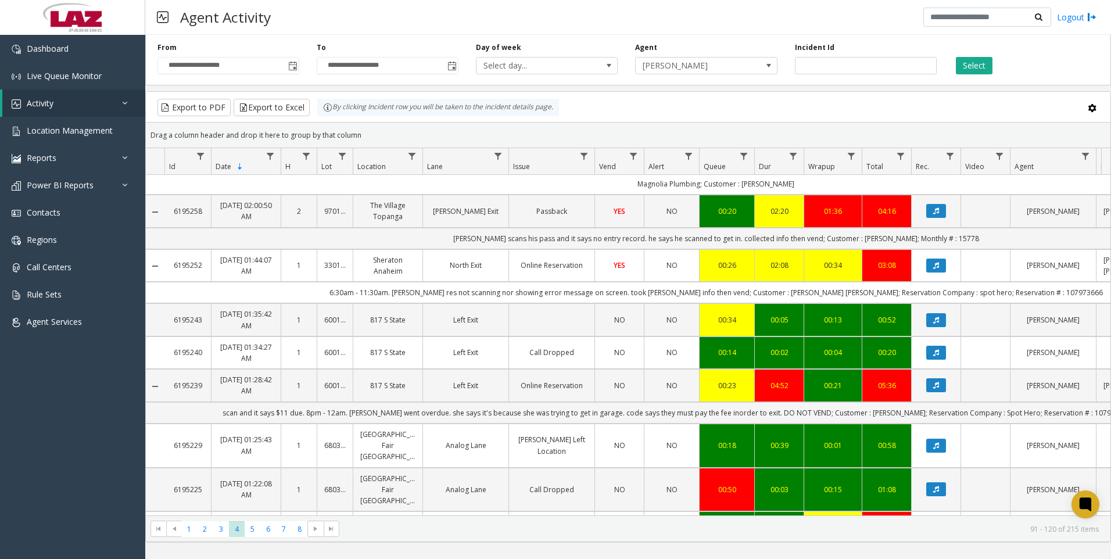
scroll to position [174, 0]
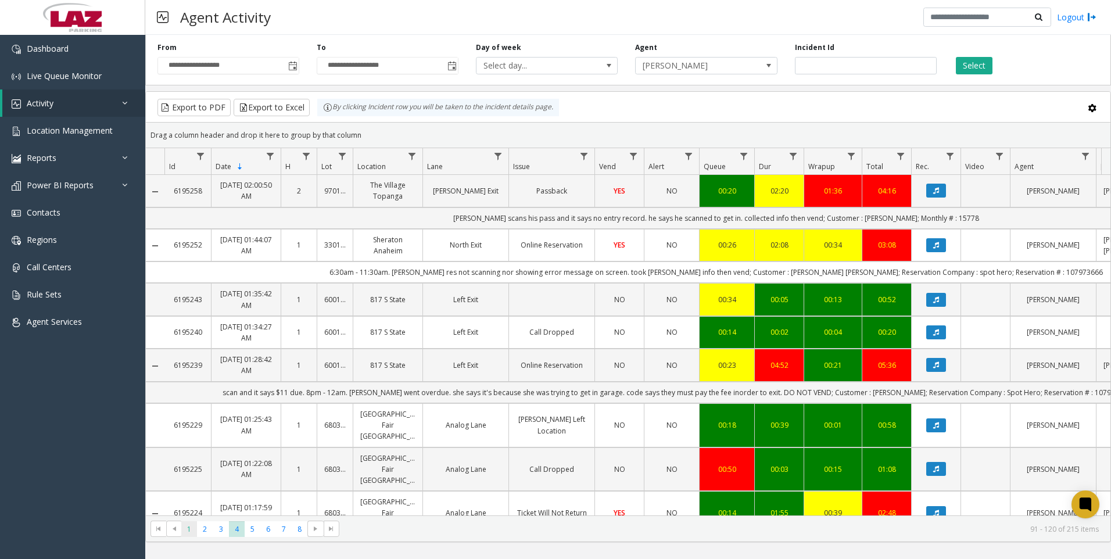
click at [191, 525] on span "1" at bounding box center [189, 529] width 16 height 16
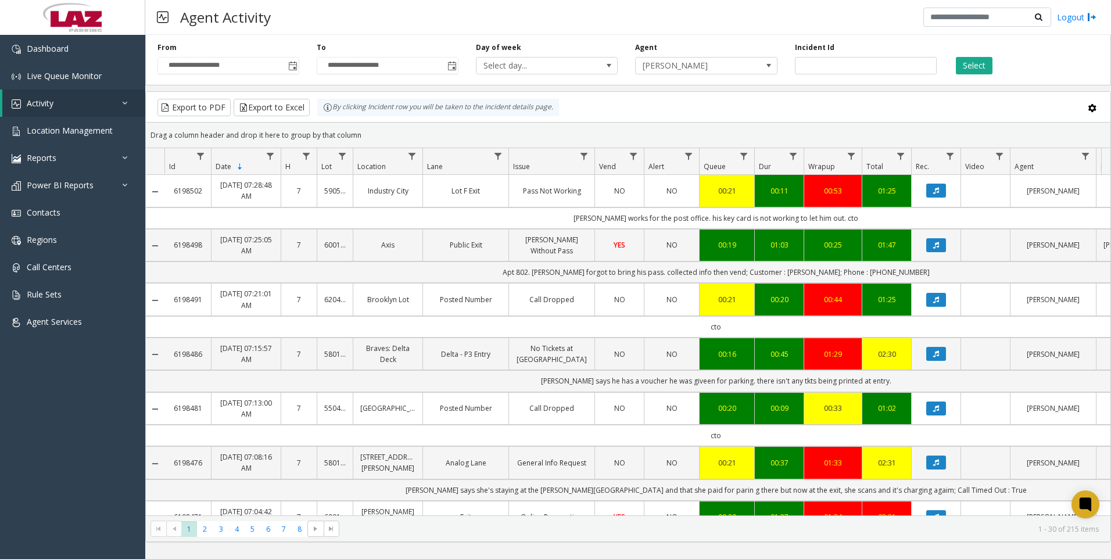
click at [731, 80] on div "**********" at bounding box center [628, 57] width 966 height 55
click at [731, 73] on span "[PERSON_NAME]" at bounding box center [692, 66] width 113 height 16
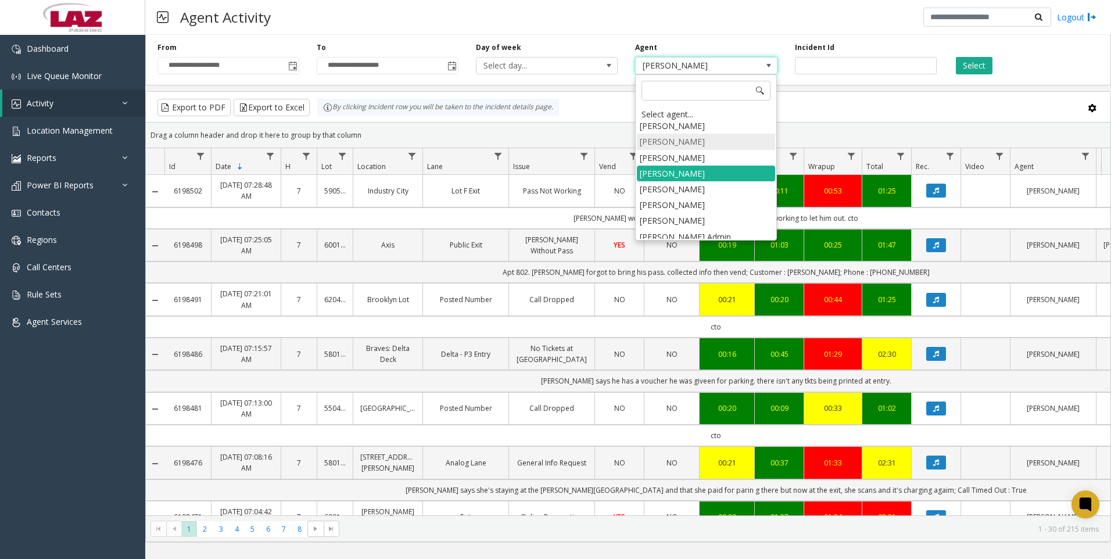
scroll to position [6096, 0]
click at [721, 250] on li "[PERSON_NAME]" at bounding box center [706, 258] width 138 height 16
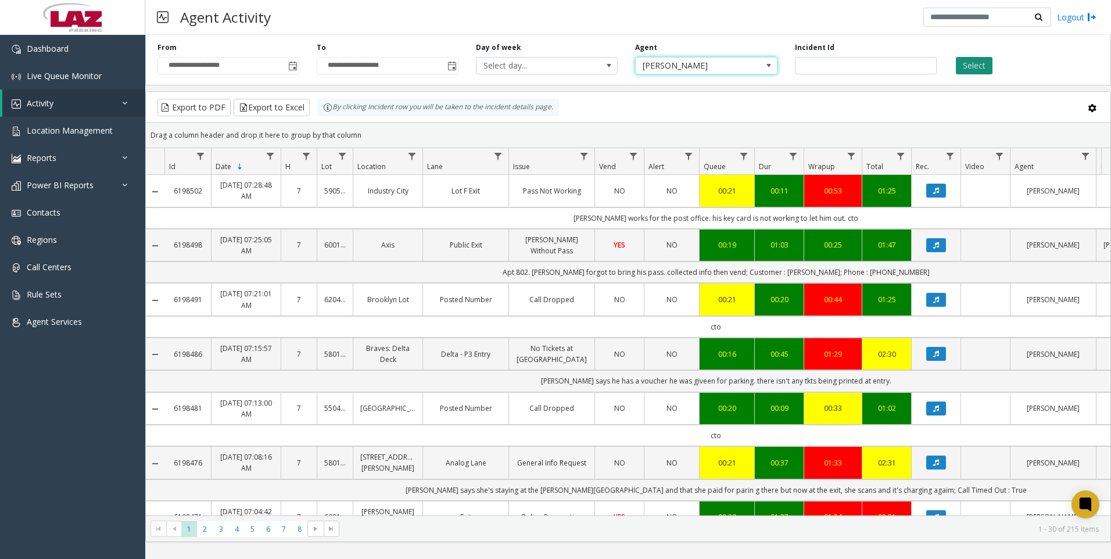
click at [975, 65] on button "Select" at bounding box center [974, 65] width 37 height 17
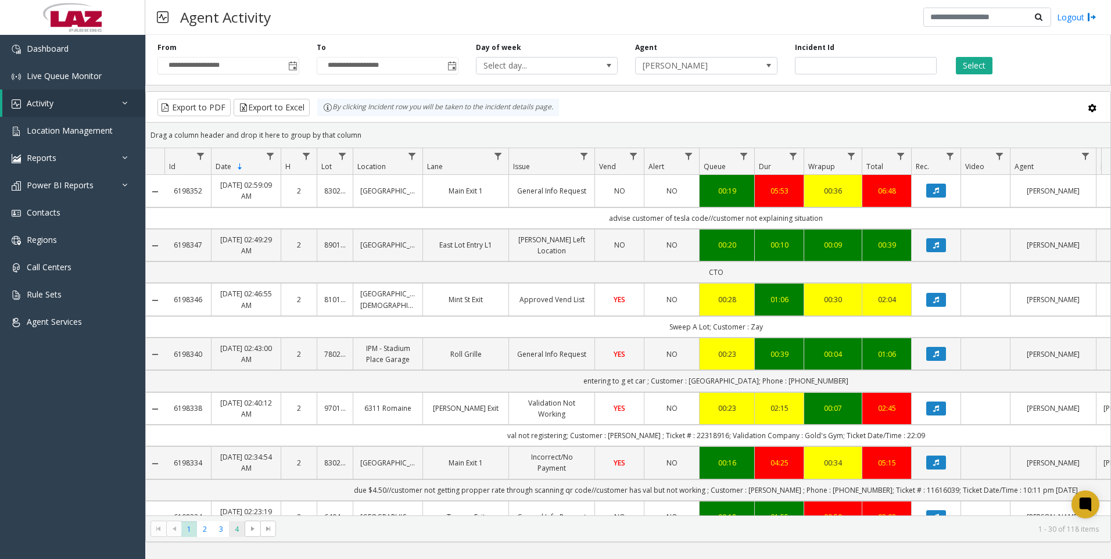
click at [242, 529] on span "4" at bounding box center [237, 529] width 16 height 16
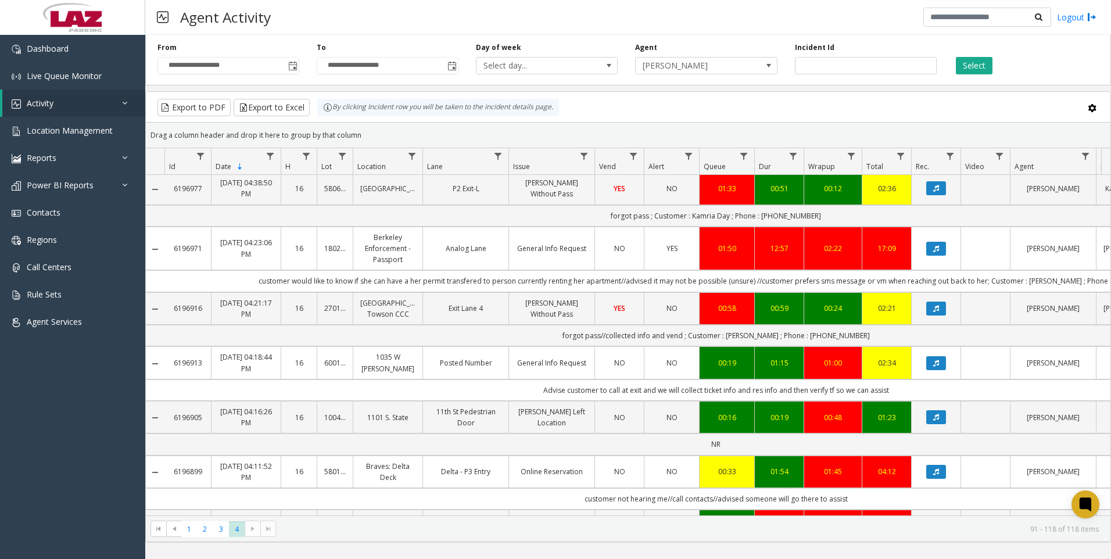
scroll to position [291, 0]
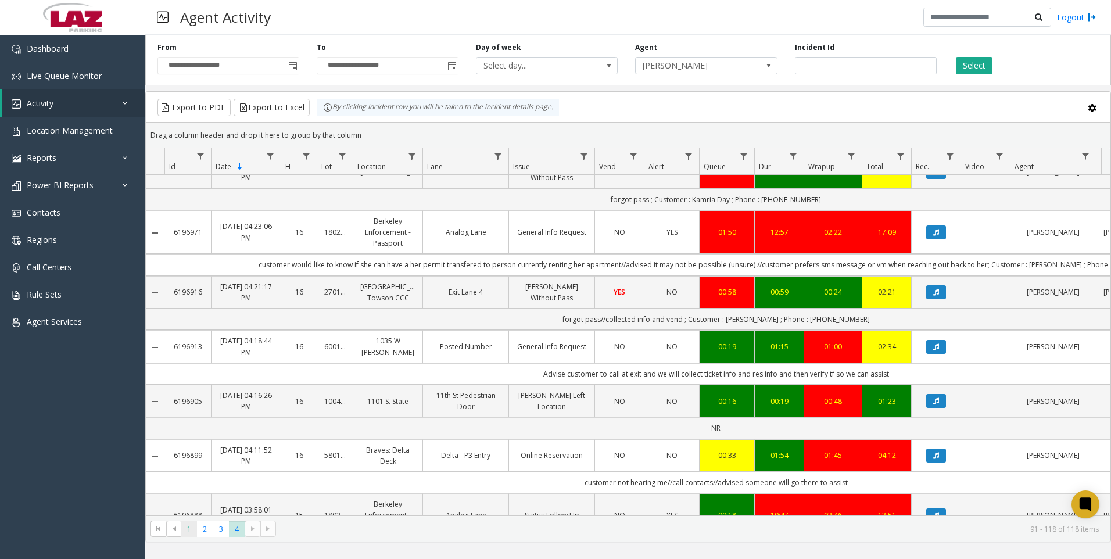
click at [192, 533] on span "1" at bounding box center [189, 529] width 16 height 16
